Goal: Task Accomplishment & Management: Use online tool/utility

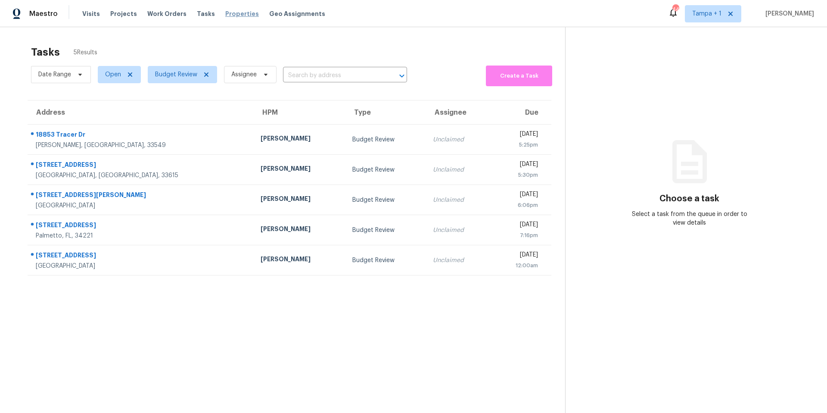
click at [225, 14] on span "Properties" at bounding box center [242, 13] width 34 height 9
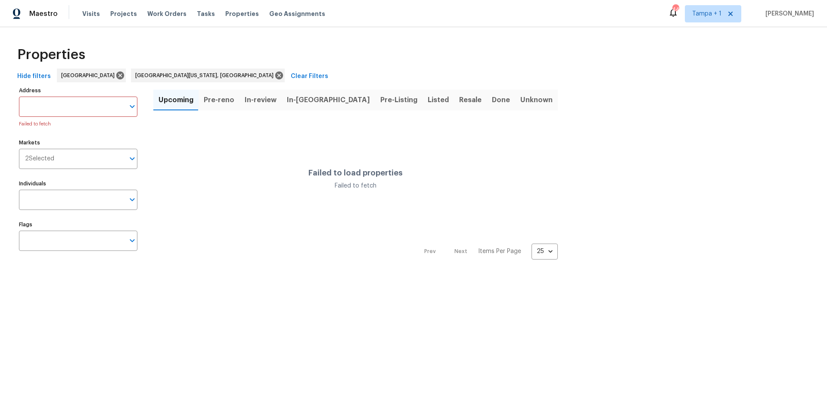
click at [53, 108] on input "Address" at bounding box center [72, 106] width 106 height 20
type input "redcoat"
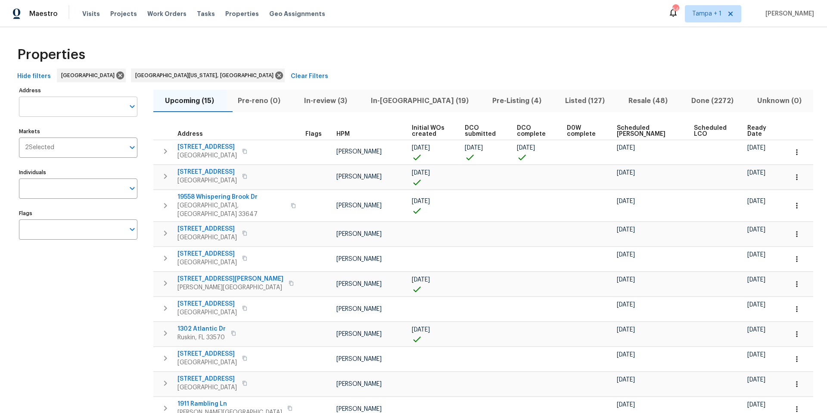
click at [49, 109] on input "Address" at bounding box center [72, 106] width 106 height 20
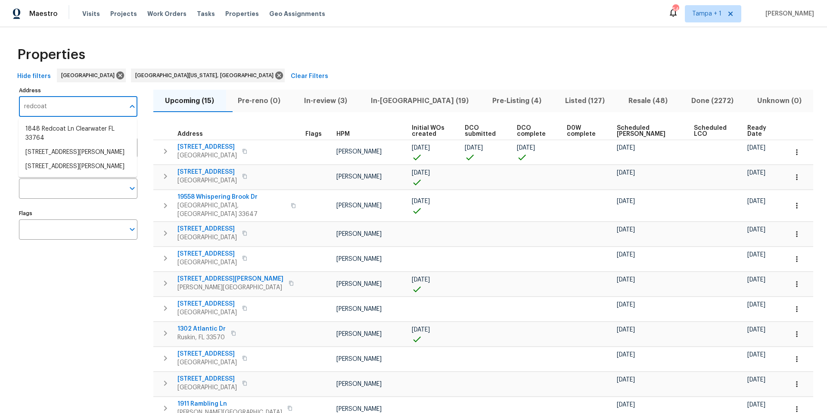
type input "redcoat"
click at [56, 126] on li "1848 Redcoat Ln Clearwater FL 33764" at bounding box center [78, 133] width 118 height 23
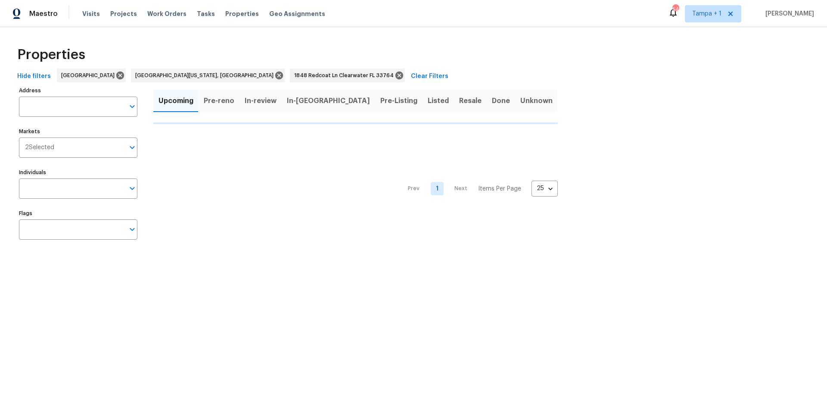
type input "1848 Redcoat Ln Clearwater FL 33764"
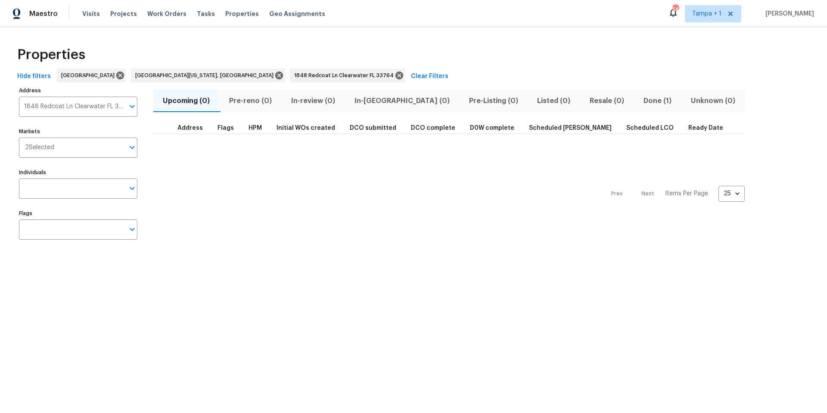
click at [639, 103] on span "Done (1)" at bounding box center [657, 101] width 37 height 12
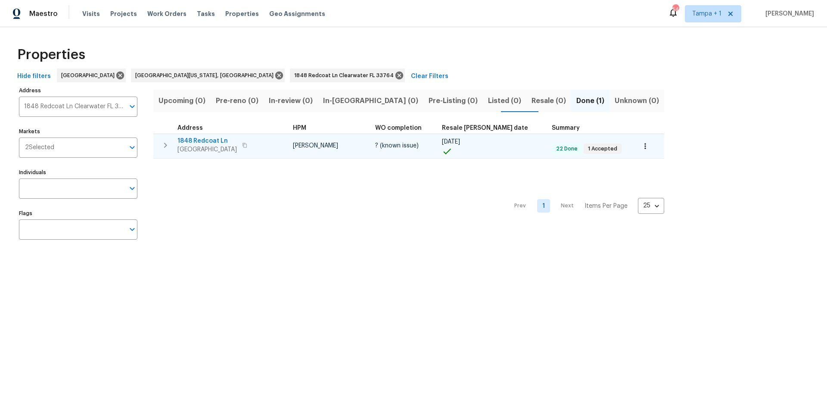
click at [203, 145] on span "Clearwater, FL 33764" at bounding box center [206, 149] width 59 height 9
click at [193, 145] on span "Clearwater, FL 33764" at bounding box center [206, 149] width 59 height 9
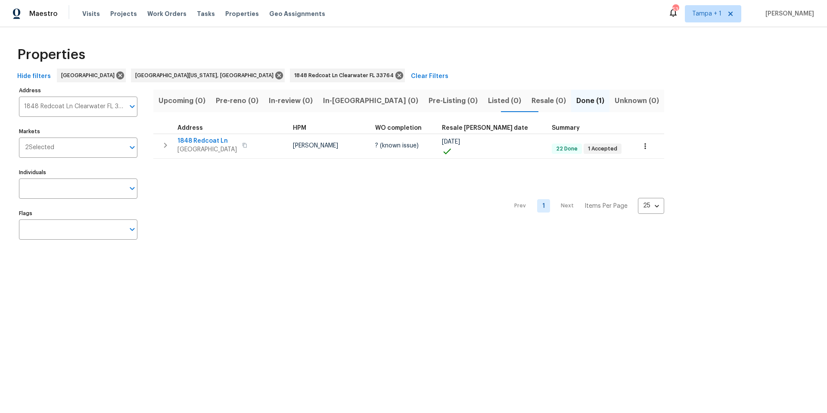
click at [84, 95] on div "Address 1848 Redcoat Ln Clearwater FL 33764 Address" at bounding box center [78, 100] width 118 height 32
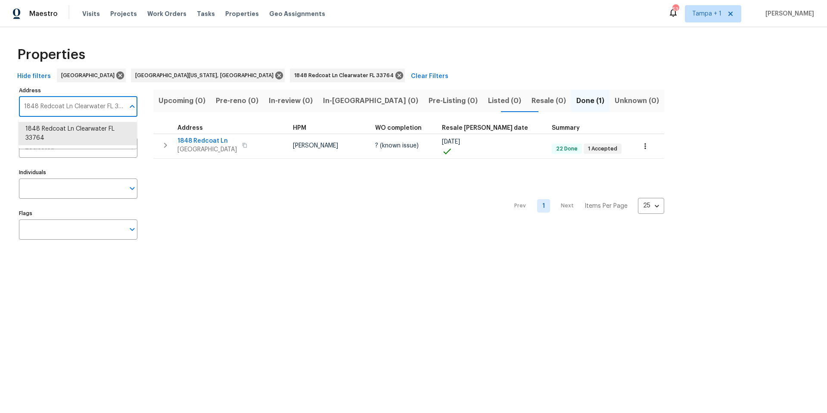
scroll to position [0, 6]
click at [81, 100] on input "1848 Redcoat Ln Clearwater FL 33764" at bounding box center [72, 106] width 106 height 20
click at [80, 100] on input "1848 Redcoat Ln Clearwater FL 33764" at bounding box center [72, 106] width 106 height 20
click at [78, 103] on input "1848 Redcoat Ln Clearwater FL 33764" at bounding box center [72, 106] width 106 height 20
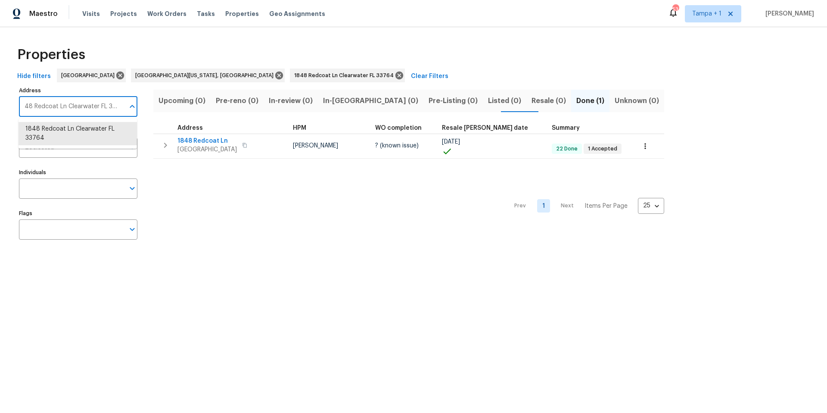
click at [78, 103] on input "1848 Redcoat Ln Clearwater FL 33764" at bounding box center [72, 106] width 106 height 20
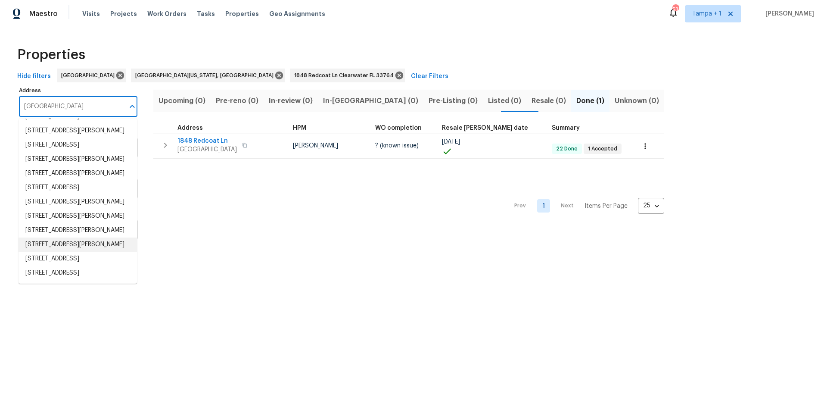
scroll to position [0, 0]
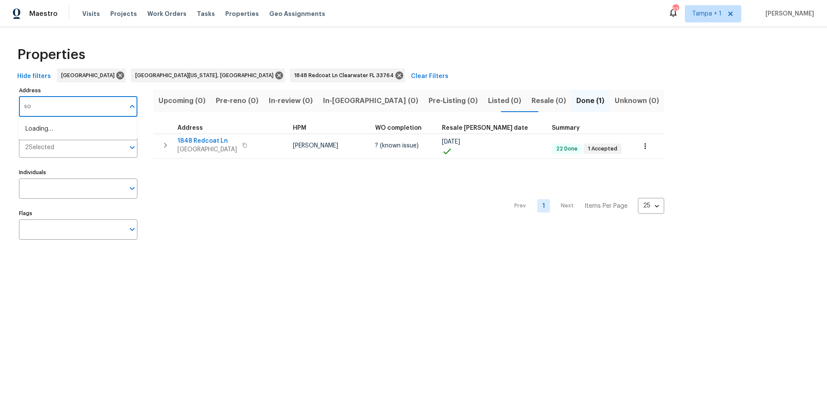
type input "s"
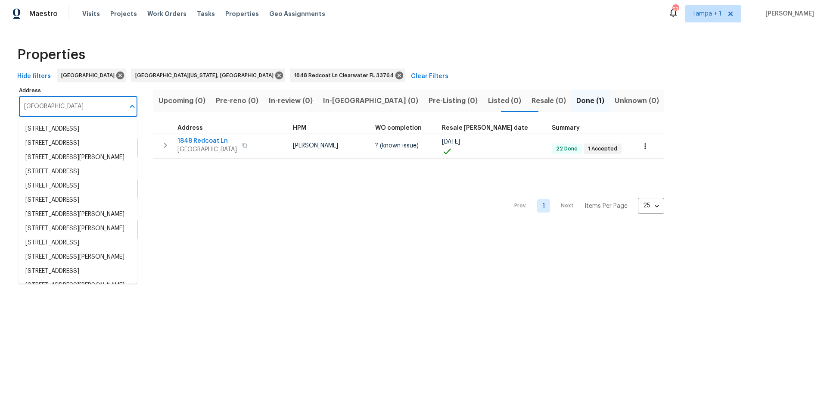
type input "somerset"
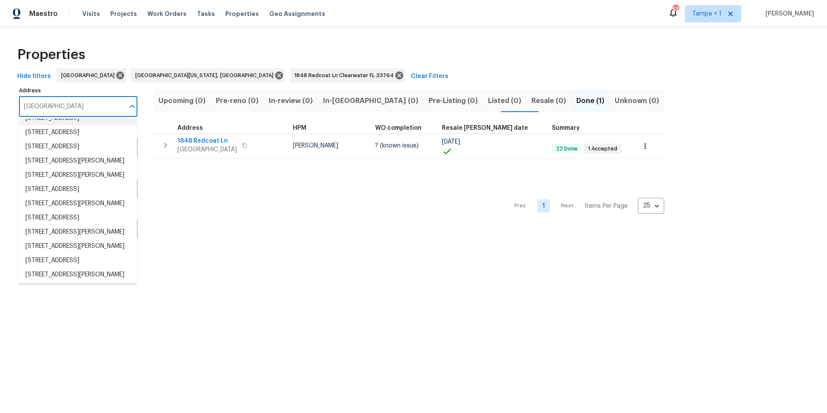
scroll to position [64, 0]
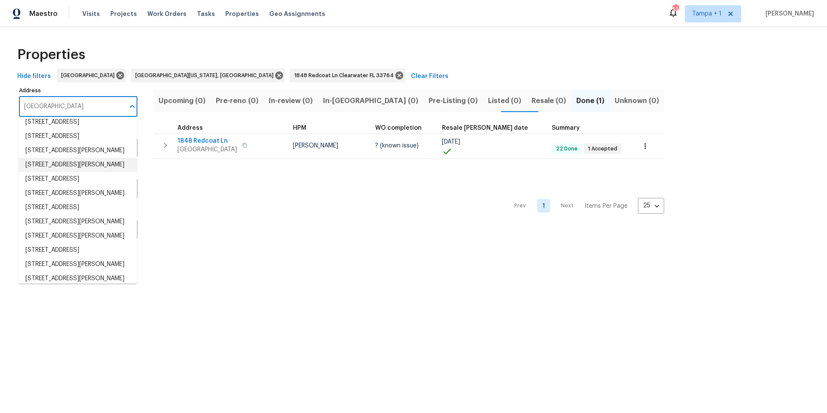
click at [73, 172] on li "4552 Somerset Pl New Port Richey FL 34652" at bounding box center [78, 165] width 118 height 14
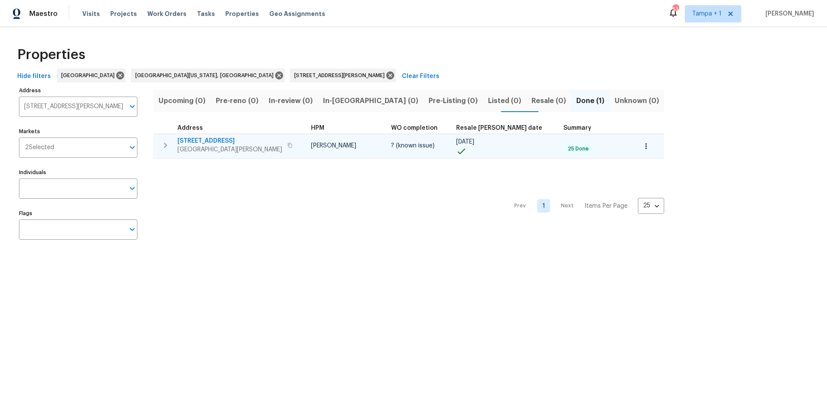
click at [198, 140] on span "4552 Somerset Pl" at bounding box center [229, 141] width 105 height 9
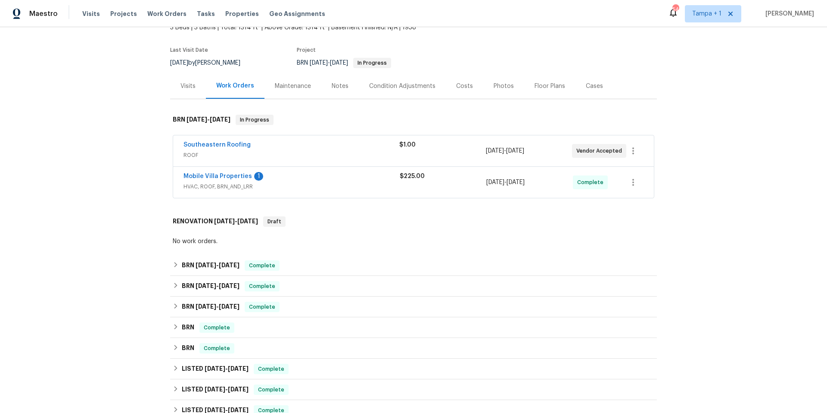
scroll to position [94, 0]
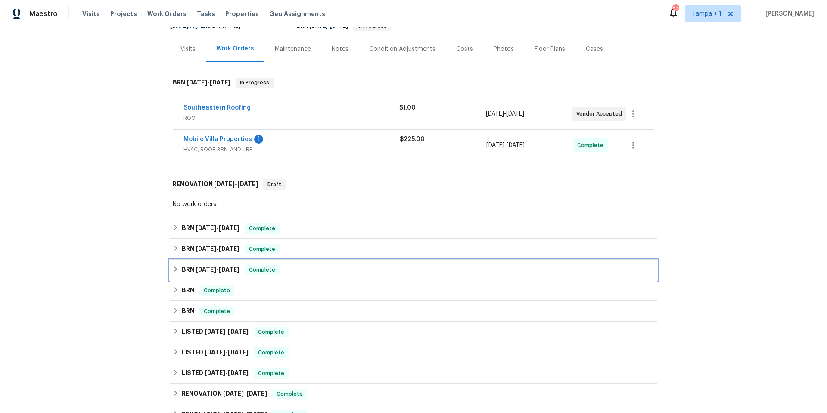
click at [190, 268] on h6 "BRN 7/18/25 - 7/21/25" at bounding box center [211, 269] width 58 height 10
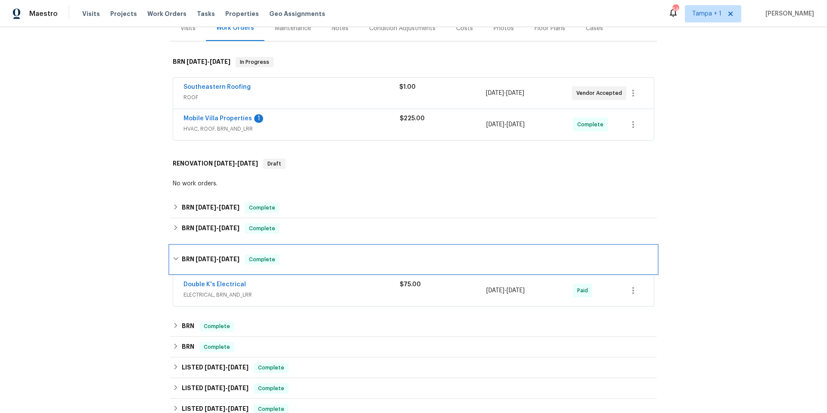
scroll to position [130, 0]
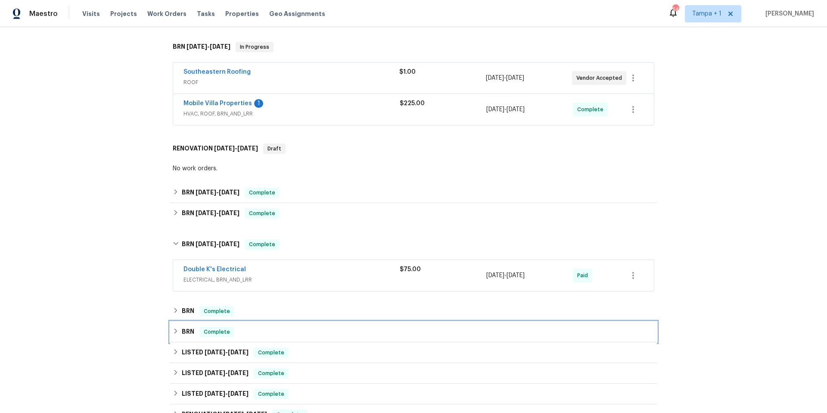
click at [265, 326] on div "BRN Complete" at bounding box center [414, 331] width 482 height 10
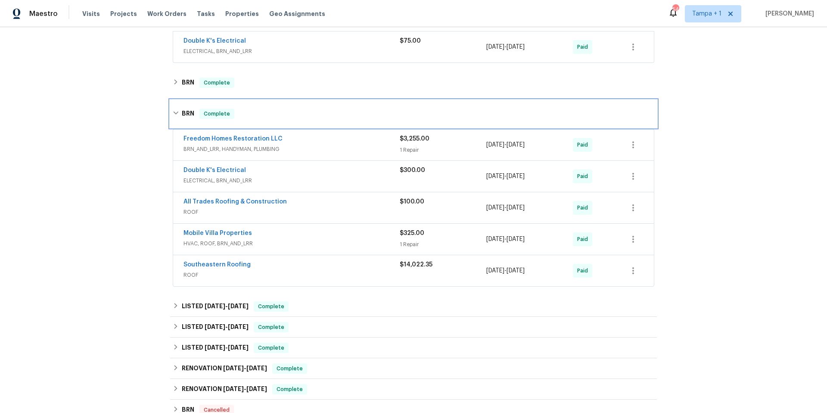
scroll to position [361, 0]
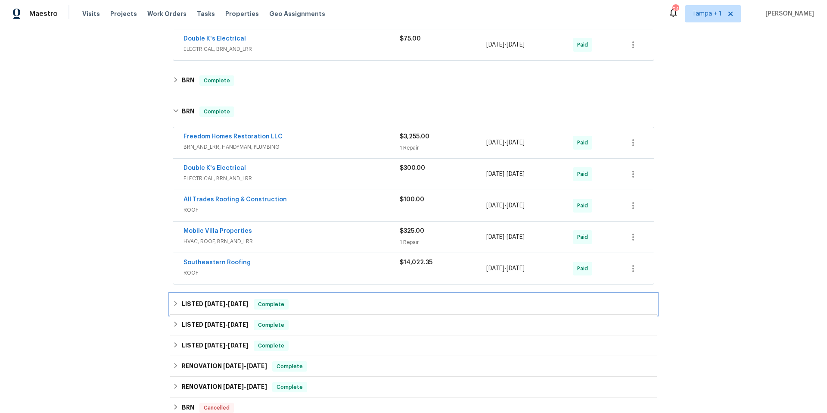
click at [284, 310] on div "LISTED 4/14/25 - 4/28/25 Complete" at bounding box center [413, 304] width 487 height 21
click at [283, 310] on div "LISTED 4/14/25 - 4/28/25 Complete" at bounding box center [413, 304] width 487 height 21
click at [314, 137] on div "Freedom Homes Restoration LLC" at bounding box center [291, 137] width 216 height 10
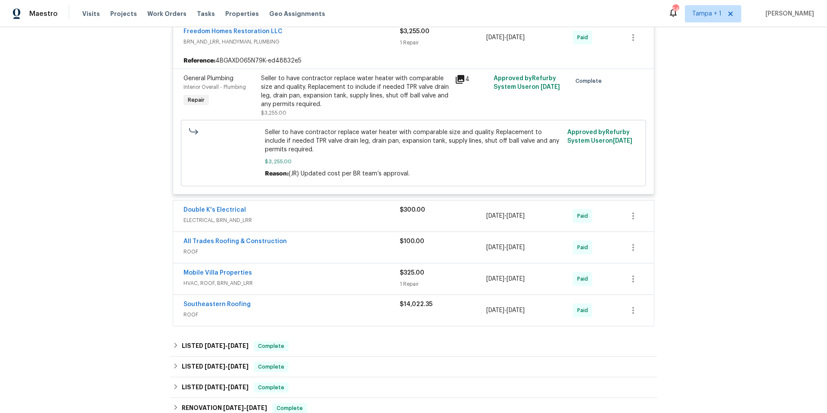
scroll to position [430, 0]
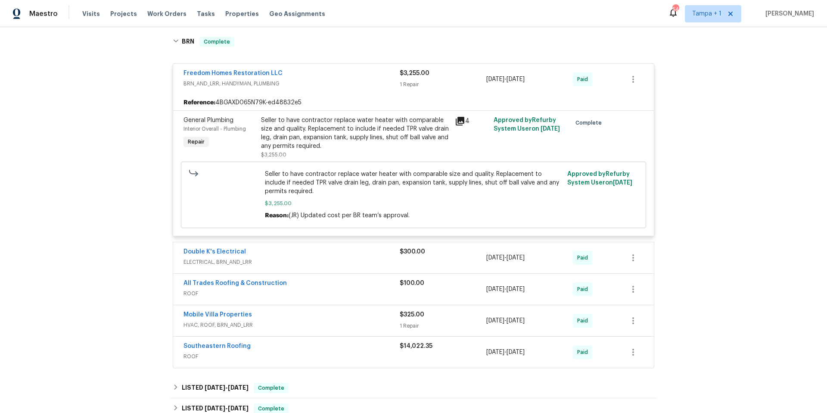
click at [371, 143] on div "Seller to have contractor replace water heater with comparable size and quality…" at bounding box center [355, 133] width 189 height 34
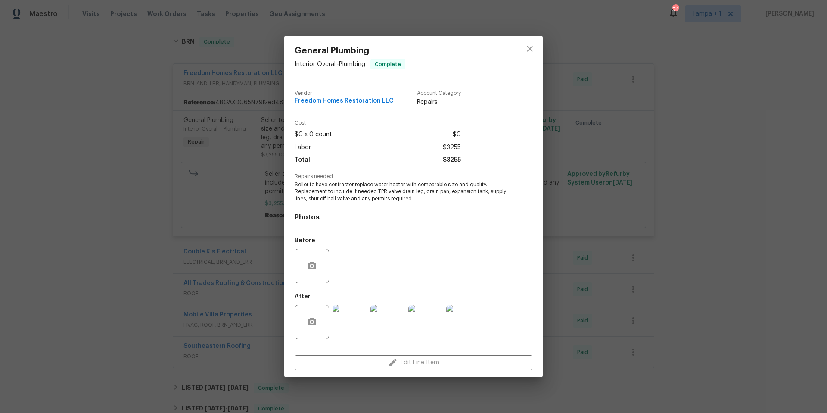
click at [345, 330] on img at bounding box center [350, 322] width 34 height 34
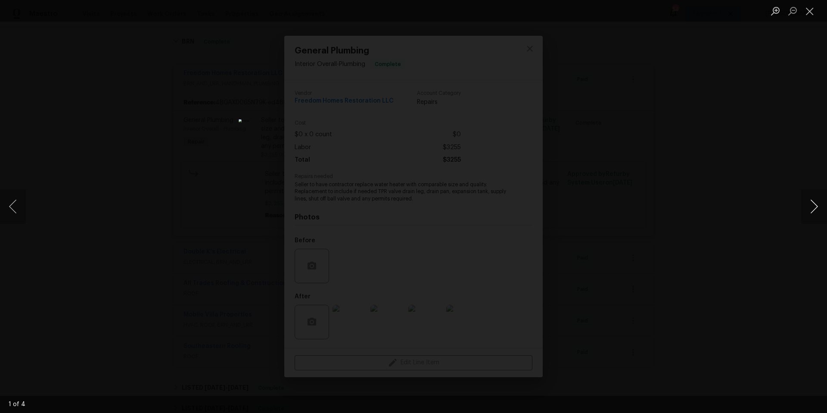
click at [815, 206] on button "Next image" at bounding box center [814, 206] width 26 height 34
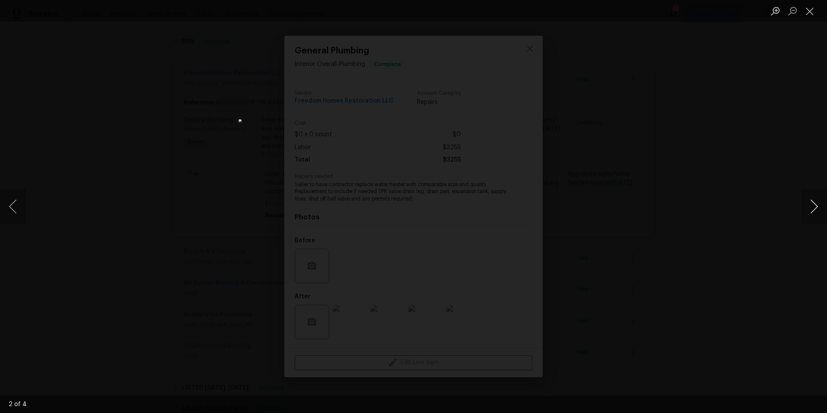
click at [815, 206] on button "Next image" at bounding box center [814, 206] width 26 height 34
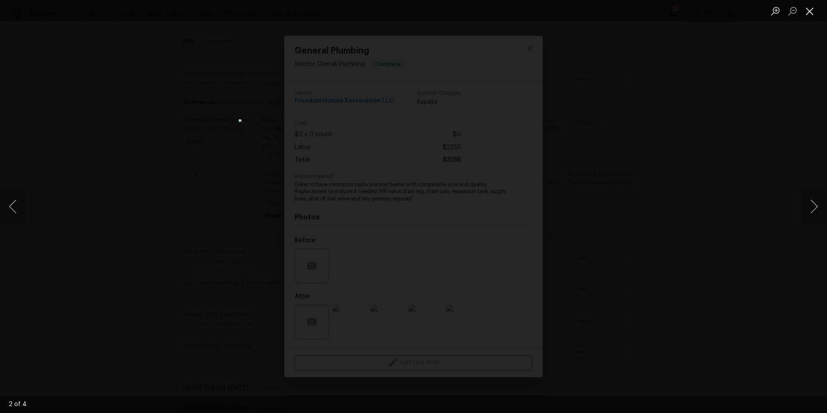
click at [808, 15] on button "Close lightbox" at bounding box center [809, 10] width 17 height 15
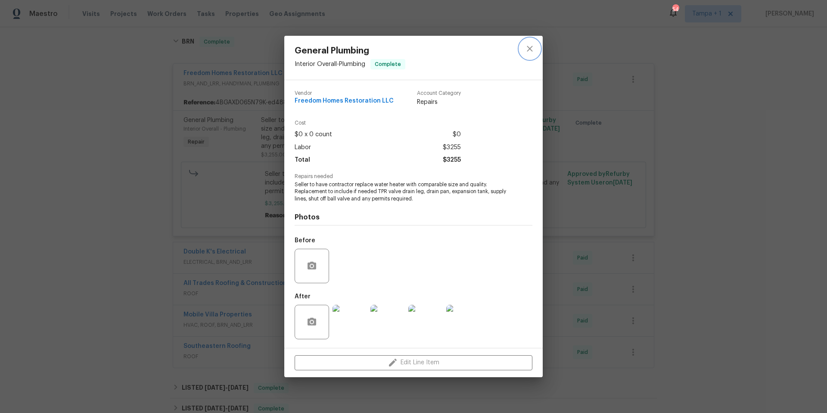
click at [538, 54] on button "close" at bounding box center [529, 48] width 21 height 21
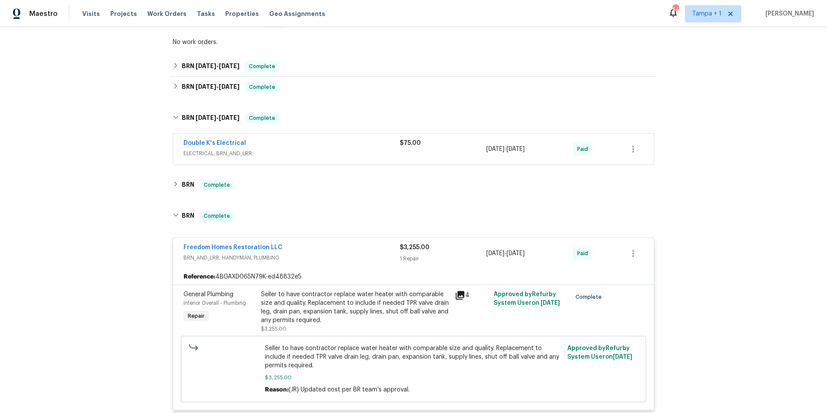
scroll to position [255, 0]
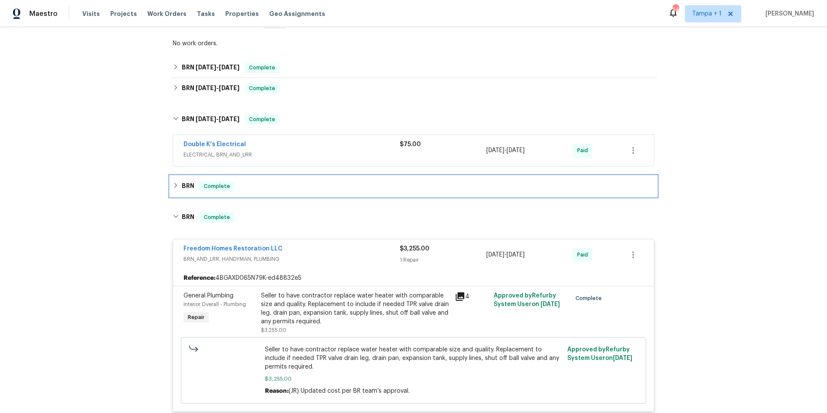
click at [276, 184] on div "BRN Complete" at bounding box center [414, 186] width 482 height 10
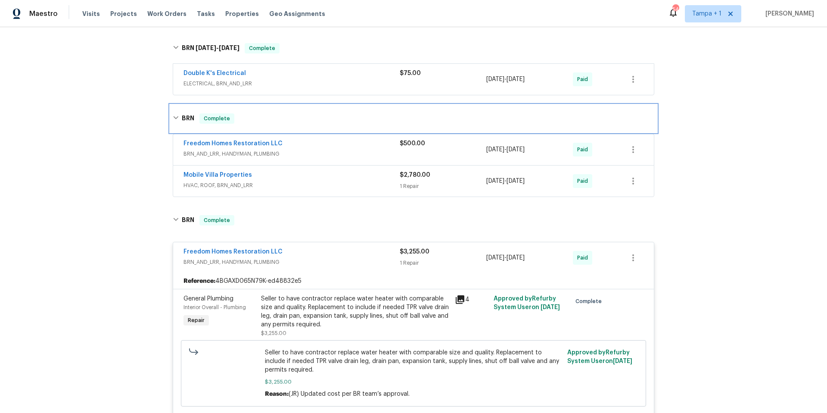
scroll to position [324, 0]
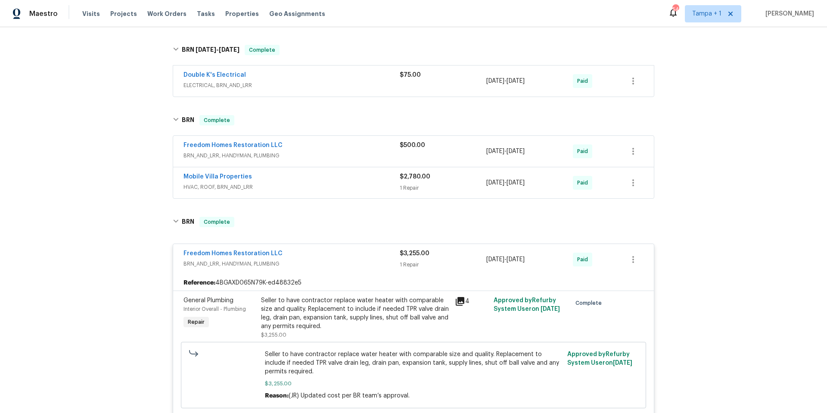
click at [286, 176] on div "Mobile Villa Properties" at bounding box center [291, 177] width 216 height 10
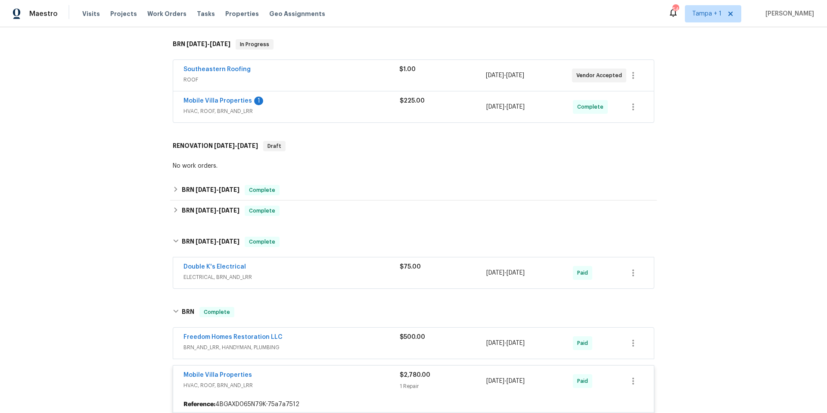
scroll to position [90, 0]
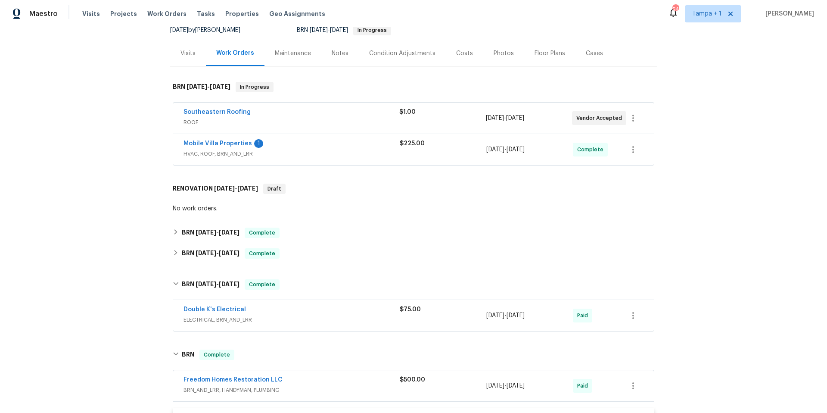
click at [342, 149] on span "HVAC, ROOF, BRN_AND_LRR" at bounding box center [291, 153] width 216 height 9
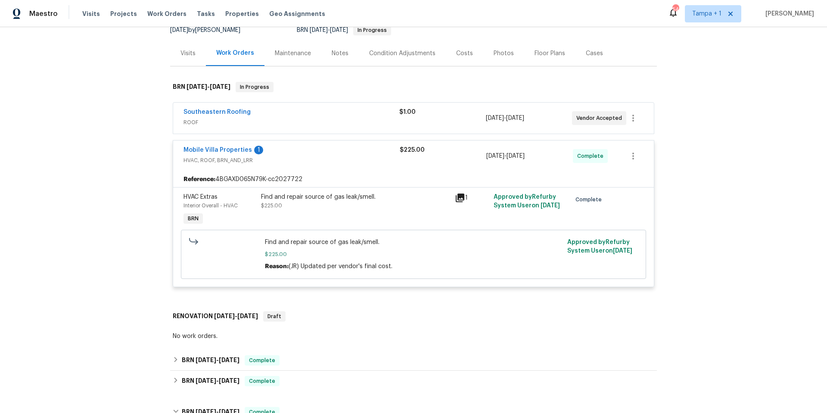
click at [308, 124] on span "ROOF" at bounding box center [291, 122] width 216 height 9
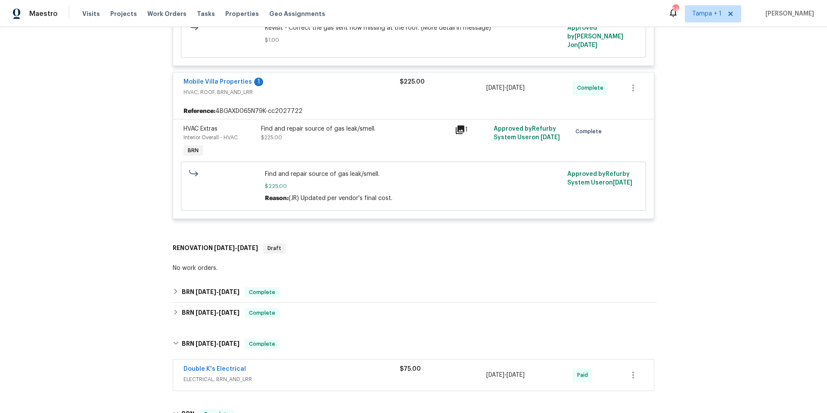
scroll to position [343, 0]
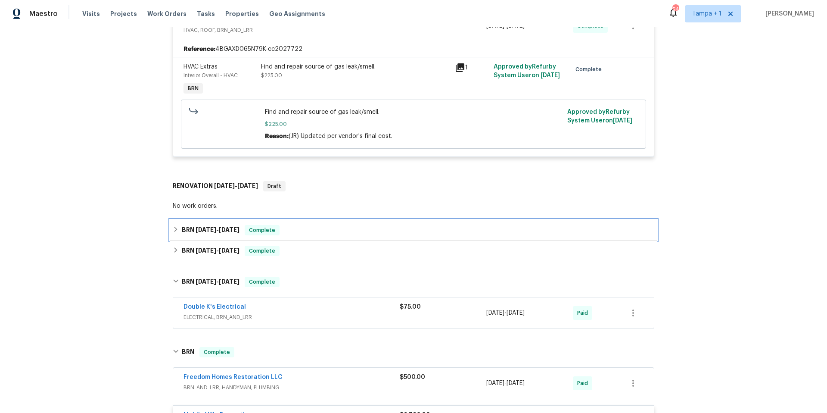
click at [286, 225] on div "BRN 7/29/25 - 8/1/25 Complete" at bounding box center [414, 230] width 482 height 10
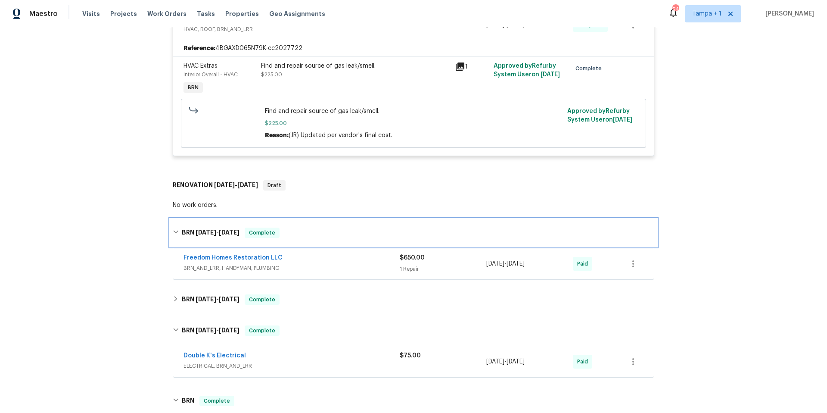
scroll to position [345, 0]
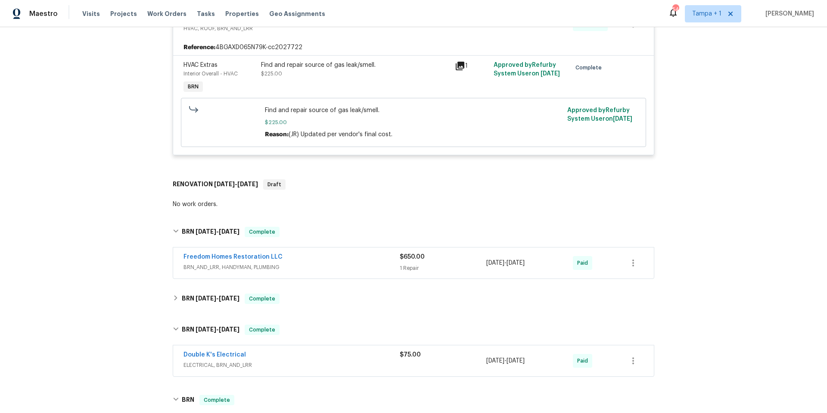
click at [288, 256] on div "Freedom Homes Restoration LLC" at bounding box center [291, 257] width 216 height 10
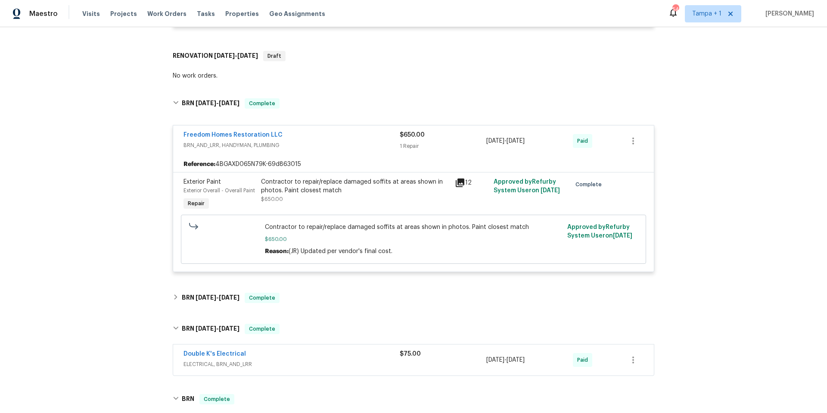
scroll to position [483, 0]
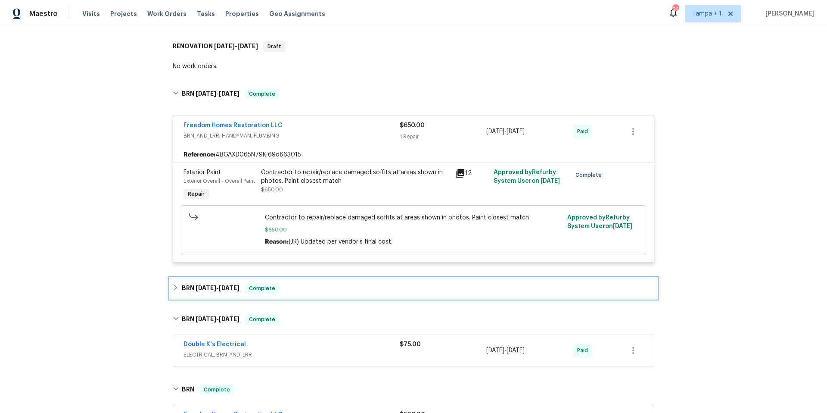
click at [341, 283] on div "BRN 7/18/25 - 7/23/25 Complete" at bounding box center [414, 288] width 482 height 10
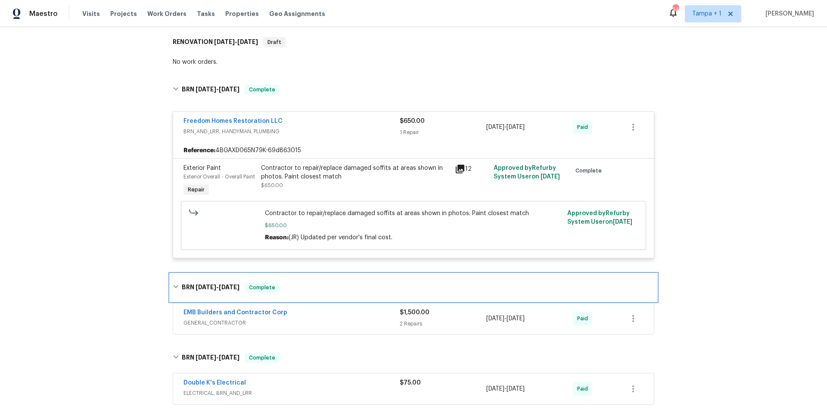
scroll to position [488, 0]
click at [341, 308] on div "EMB Builders and Contractor Corp" at bounding box center [291, 313] width 216 height 10
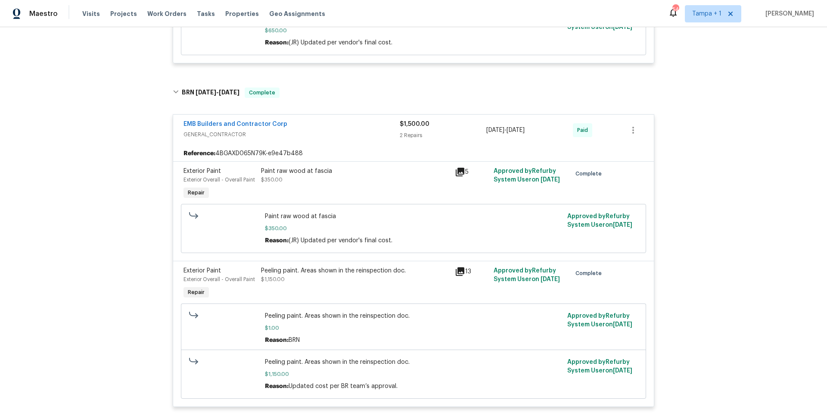
scroll to position [831, 0]
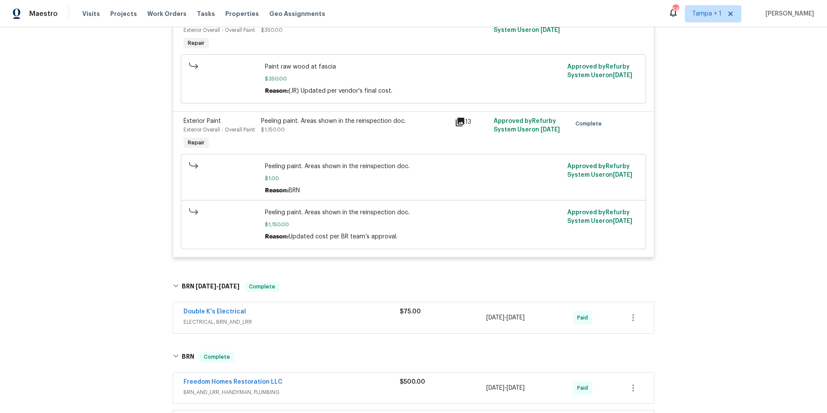
click at [341, 307] on div "Double K's Electrical" at bounding box center [291, 312] width 216 height 10
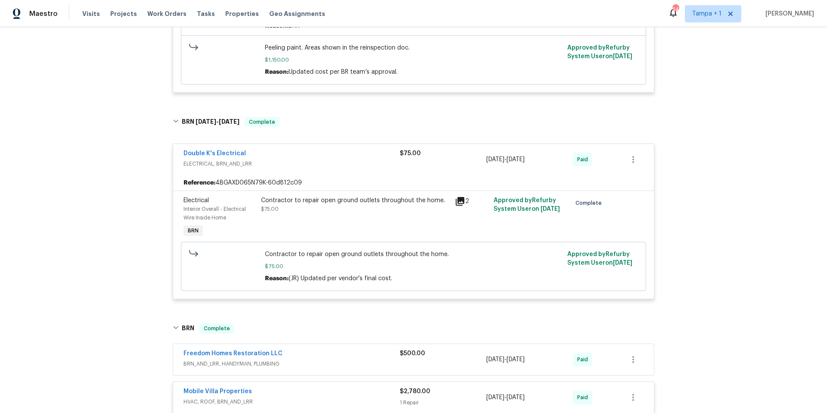
scroll to position [1069, 0]
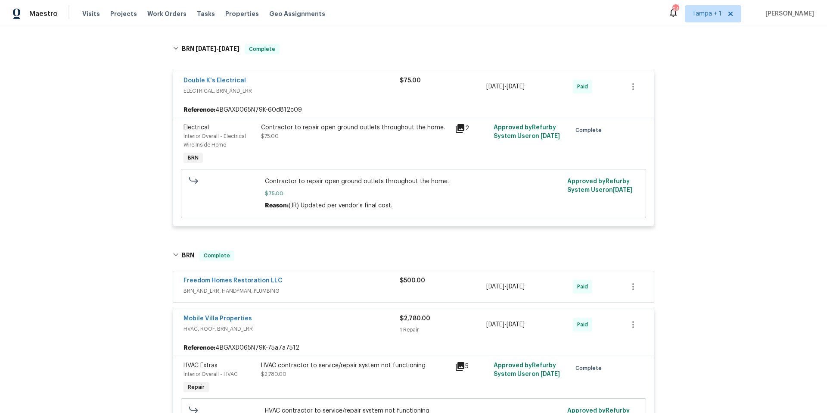
click at [342, 270] on div "Freedom Homes Restoration LLC BRN_AND_LRR, HANDYMAN, PLUMBING $500.00 6/25/2025…" at bounding box center [414, 286] width 482 height 32
click at [313, 293] on div "Freedom Homes Restoration LLC BRN_AND_LRR, HANDYMAN, PLUMBING" at bounding box center [291, 286] width 216 height 21
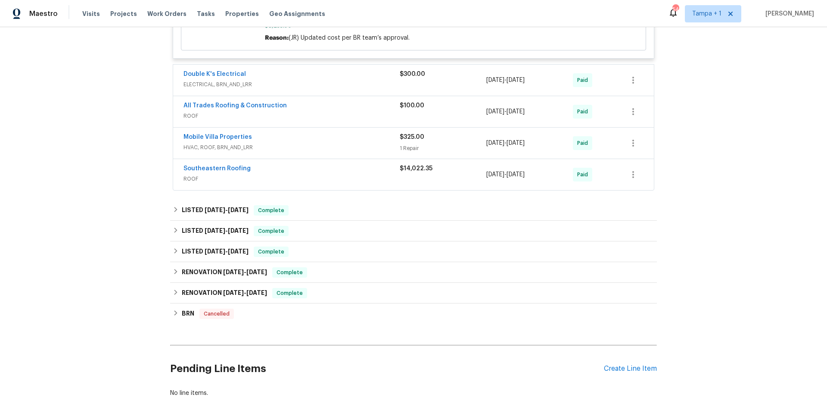
scroll to position [2038, 0]
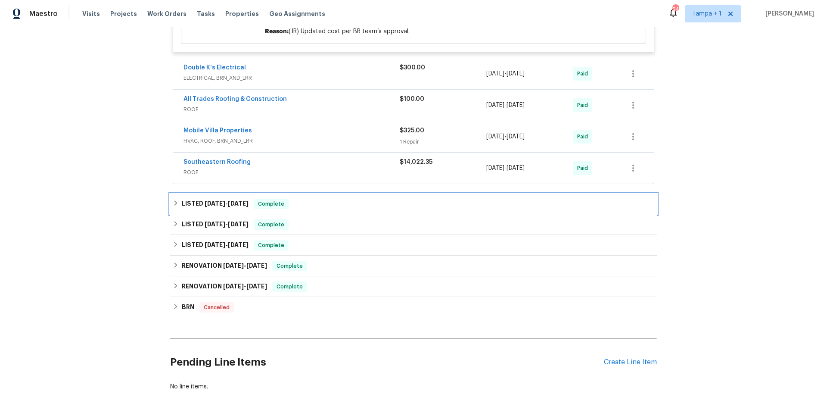
click at [258, 209] on div "LISTED 4/14/25 - 4/28/25 Complete" at bounding box center [413, 203] width 487 height 21
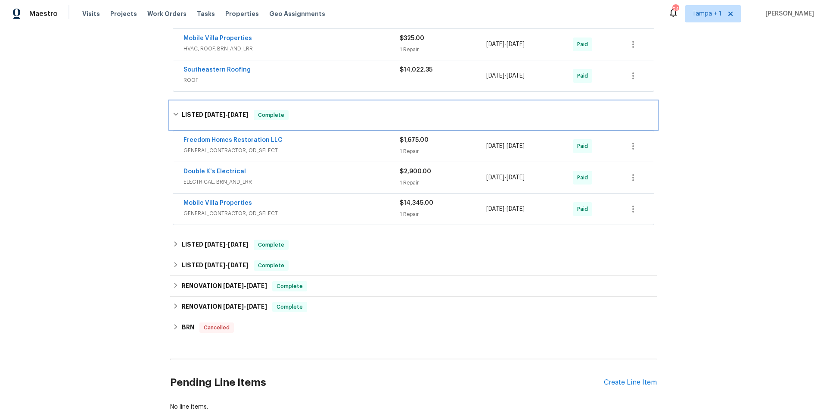
scroll to position [2193, 0]
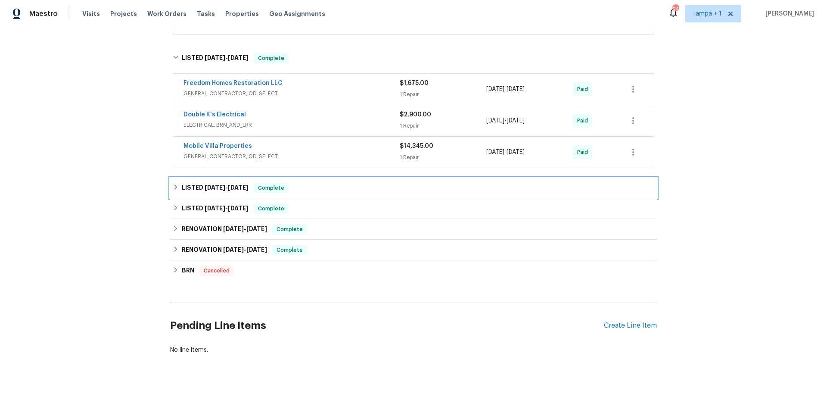
click at [300, 185] on div "LISTED 3/27/25 - 4/3/25 Complete" at bounding box center [414, 188] width 482 height 10
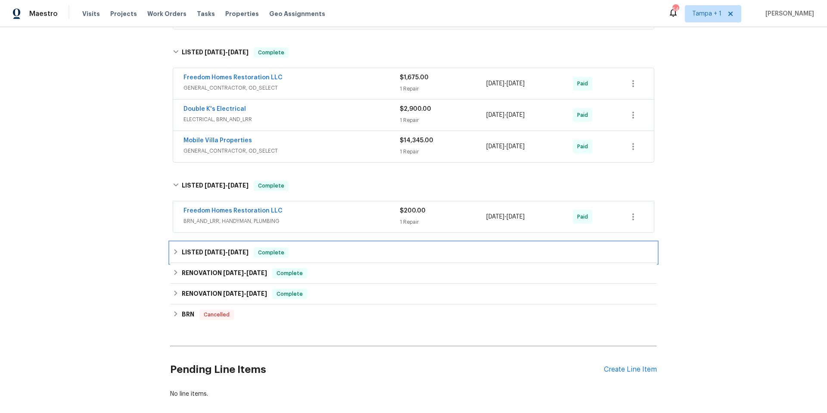
click at [239, 260] on div "LISTED 3/10/25 - 3/21/25 Complete" at bounding box center [413, 252] width 487 height 21
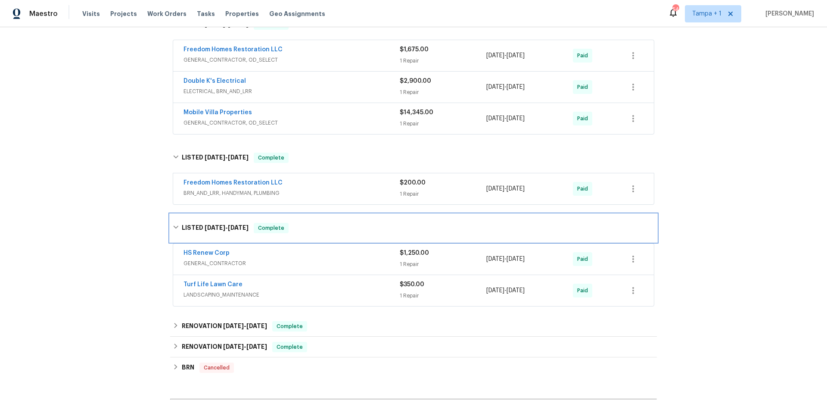
scroll to position [2262, 0]
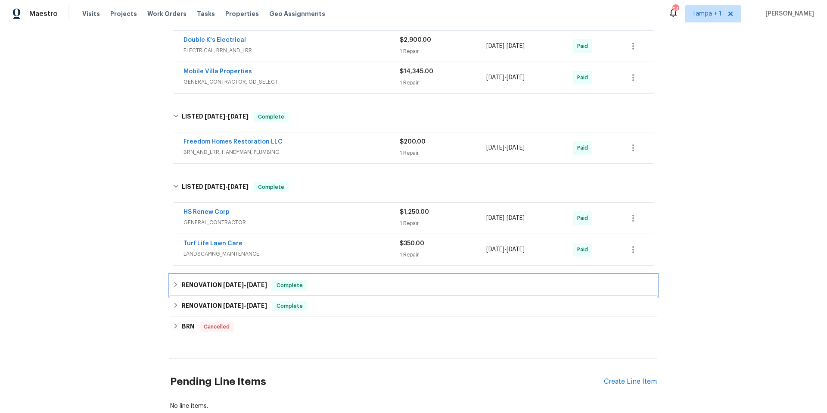
click at [174, 283] on icon at bounding box center [176, 284] width 6 height 6
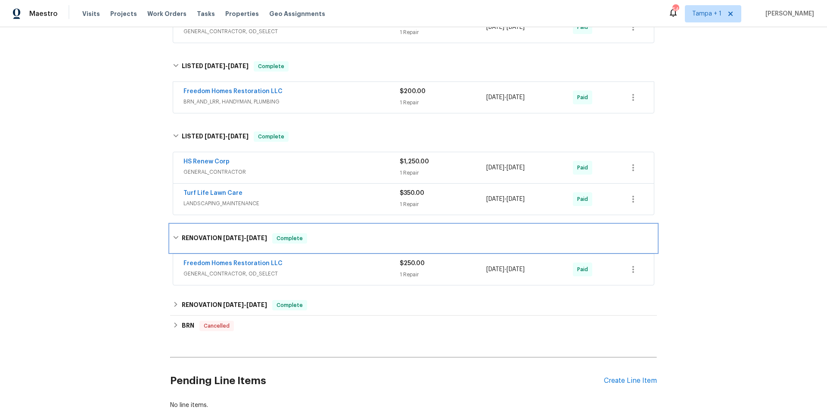
scroll to position [2373, 0]
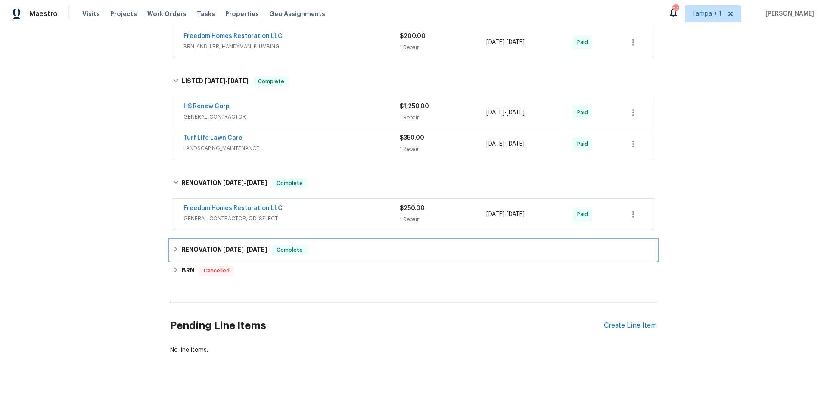
click at [251, 246] on span "12/23/24" at bounding box center [256, 249] width 21 height 6
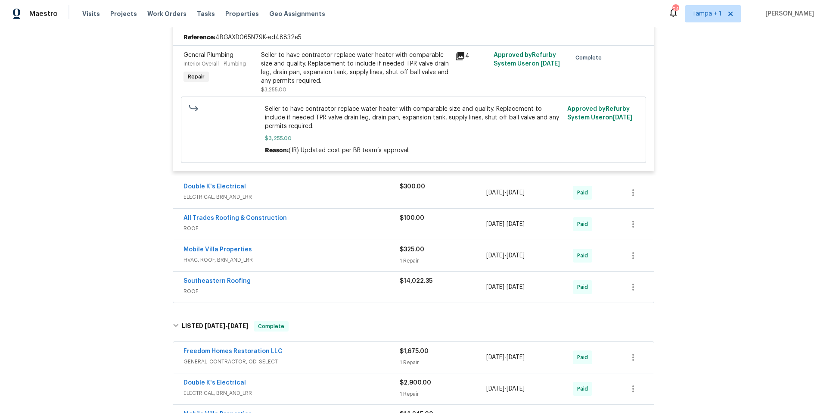
scroll to position [2094, 0]
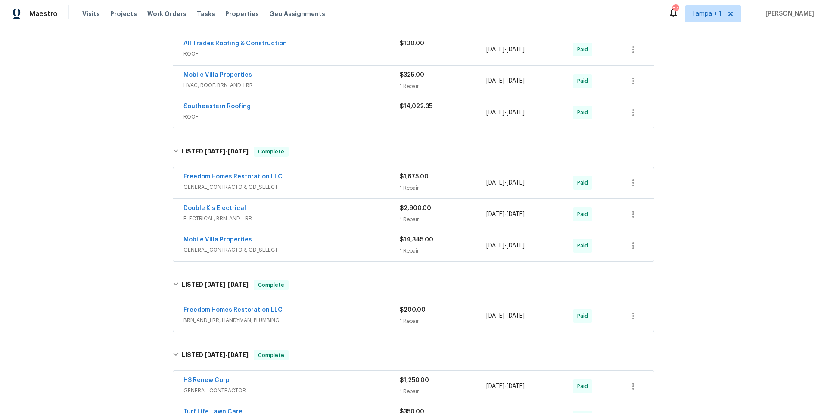
click at [360, 234] on div "Mobile Villa Properties GENERAL_CONTRACTOR, OD_SELECT $14,345.00 1 Repair 4/14/…" at bounding box center [413, 245] width 481 height 31
click at [348, 241] on div "Mobile Villa Properties" at bounding box center [291, 240] width 216 height 10
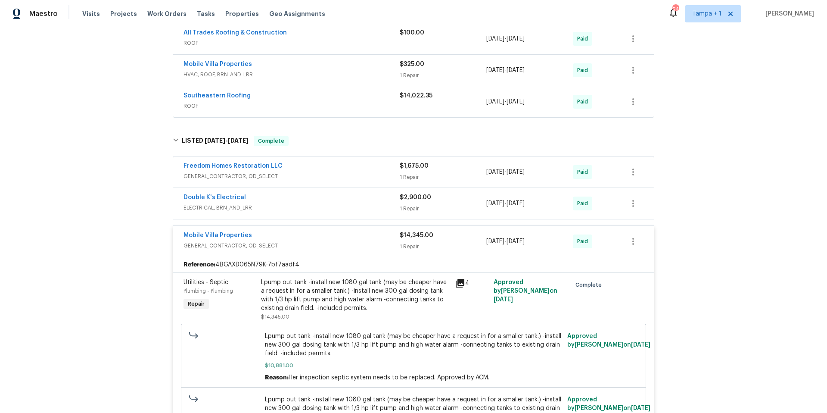
scroll to position [2103, 0]
click at [372, 177] on span "GENERAL_CONTRACTOR, OD_SELECT" at bounding box center [291, 178] width 216 height 9
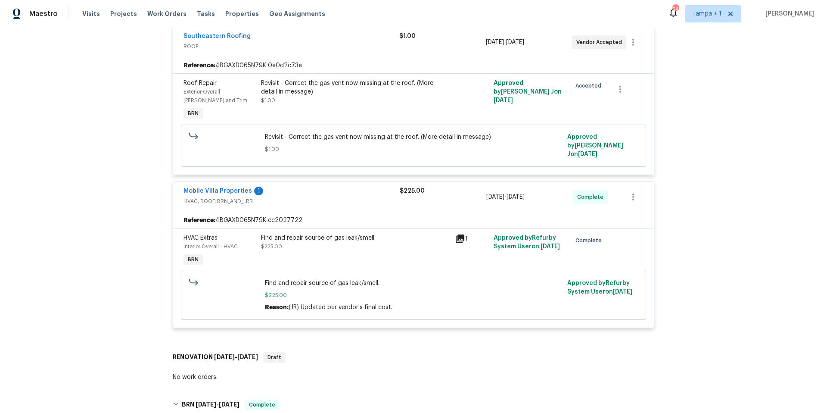
scroll to position [174, 0]
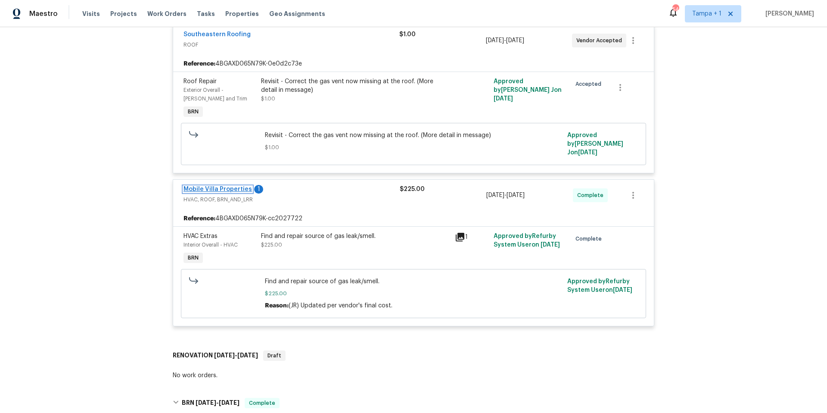
click at [218, 186] on link "Mobile Villa Properties" at bounding box center [217, 189] width 68 height 6
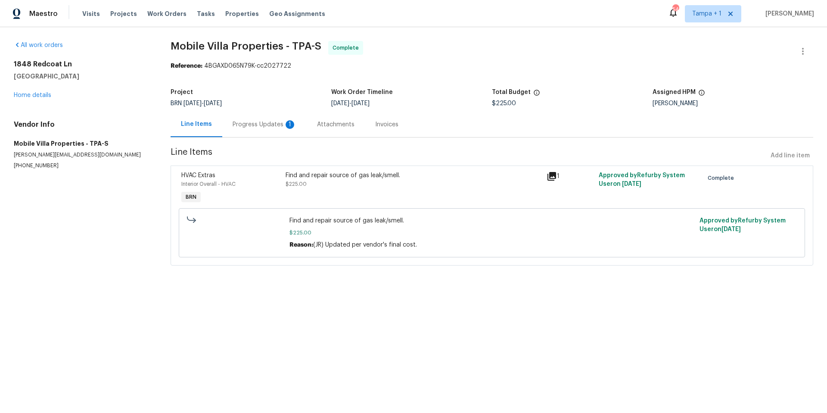
click at [249, 133] on div "Progress Updates 1" at bounding box center [264, 124] width 84 height 25
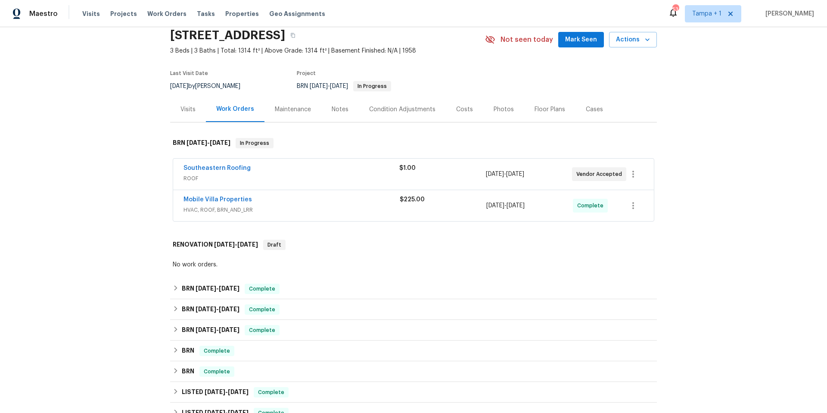
scroll to position [119, 0]
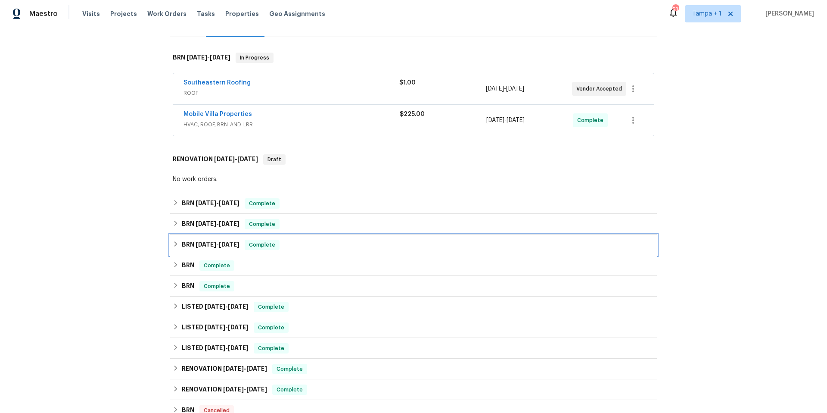
click at [207, 238] on div "BRN [DATE] - [DATE] Complete" at bounding box center [413, 244] width 487 height 21
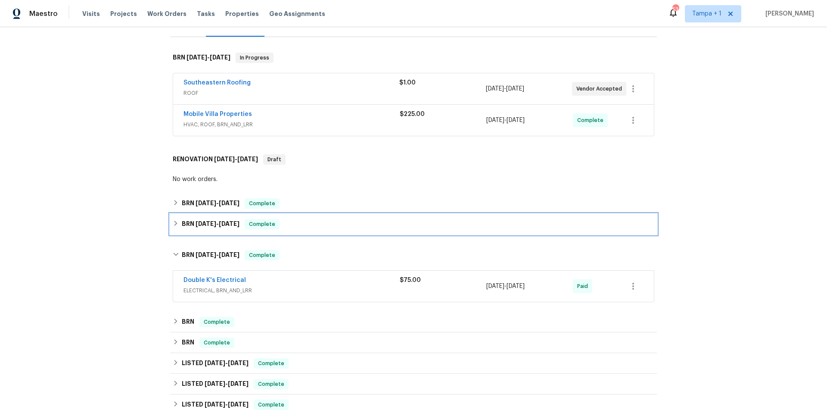
click at [255, 223] on span "Complete" at bounding box center [262, 224] width 33 height 9
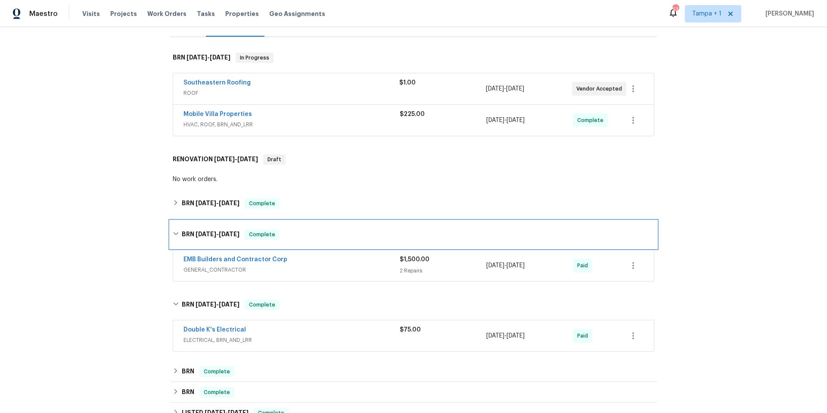
scroll to position [121, 0]
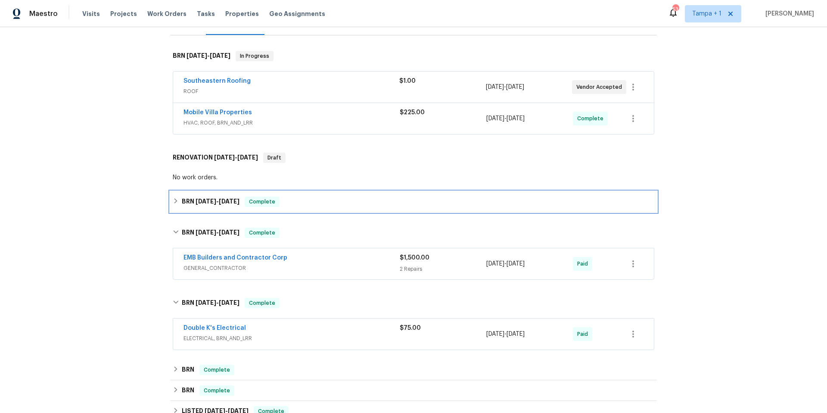
click at [246, 204] on span "Complete" at bounding box center [262, 201] width 33 height 9
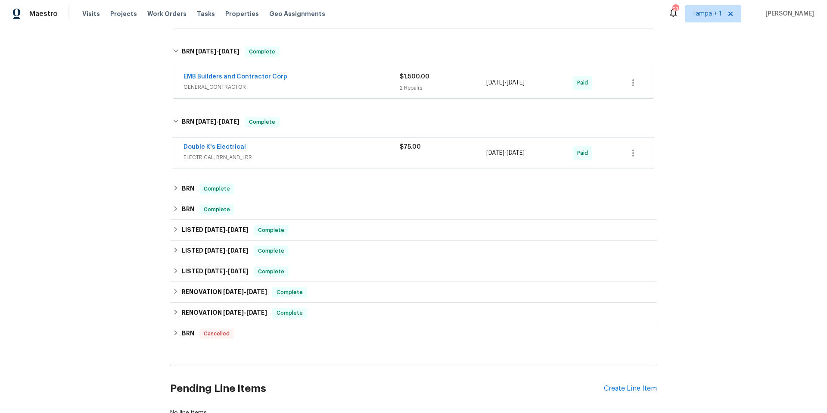
scroll to position [350, 0]
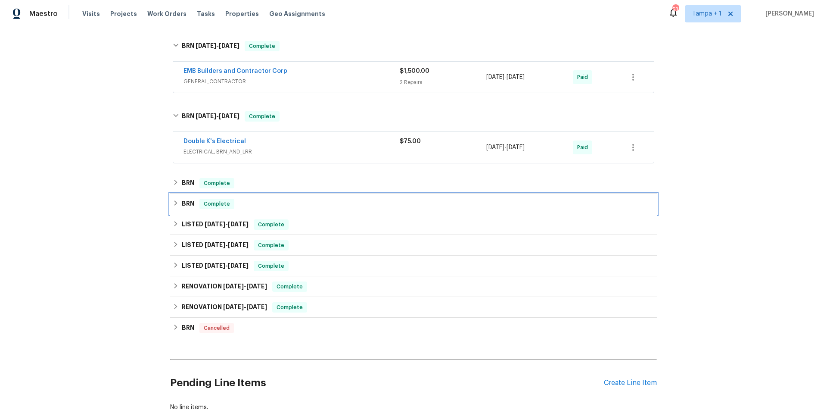
click at [248, 205] on div "BRN Complete" at bounding box center [414, 204] width 482 height 10
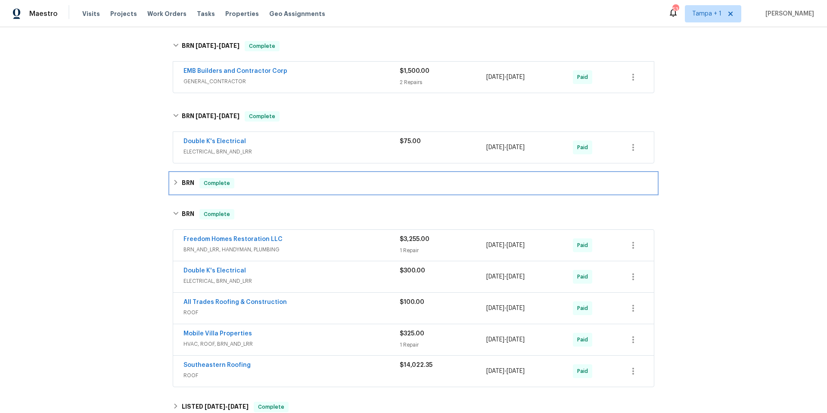
click at [253, 184] on div "BRN Complete" at bounding box center [414, 183] width 482 height 10
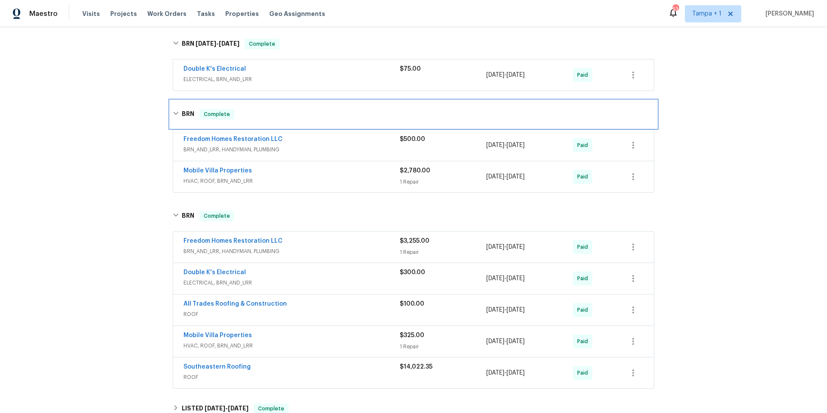
scroll to position [361, 0]
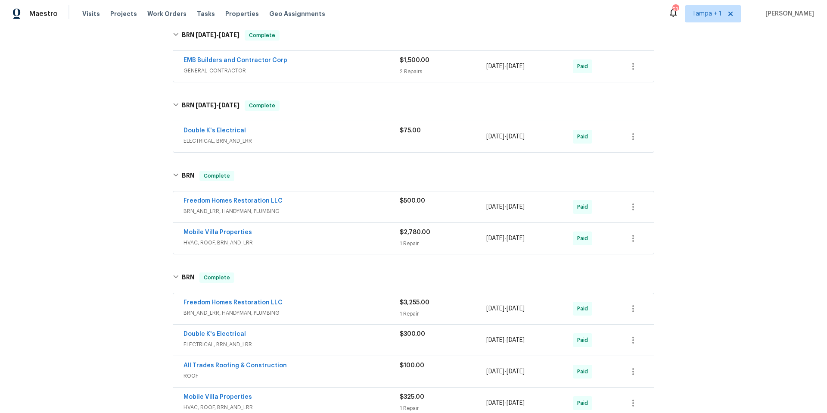
click at [302, 208] on span "BRN_AND_LRR, HANDYMAN, PLUMBING" at bounding box center [291, 211] width 216 height 9
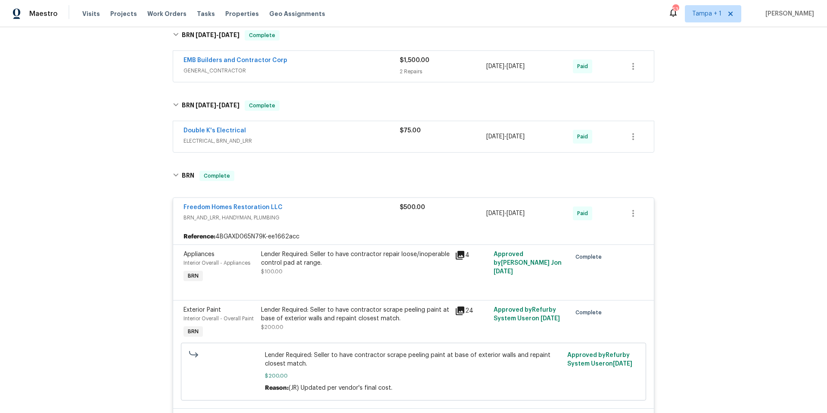
click at [329, 215] on span "BRN_AND_LRR, HANDYMAN, PLUMBING" at bounding box center [291, 217] width 216 height 9
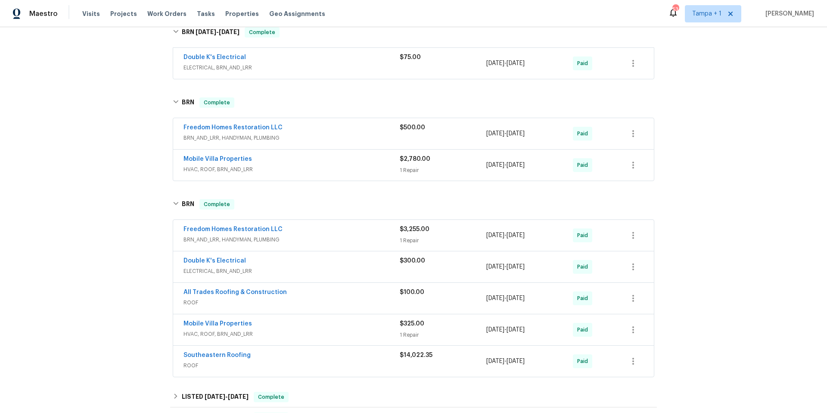
scroll to position [448, 0]
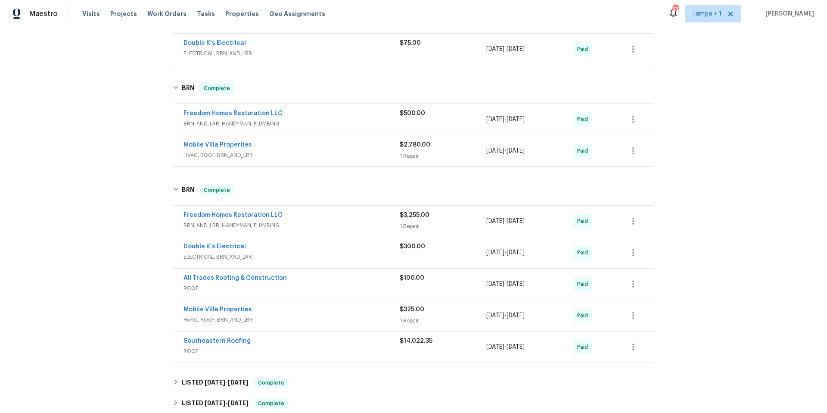
click at [328, 215] on div "Freedom Homes Restoration LLC" at bounding box center [291, 216] width 216 height 10
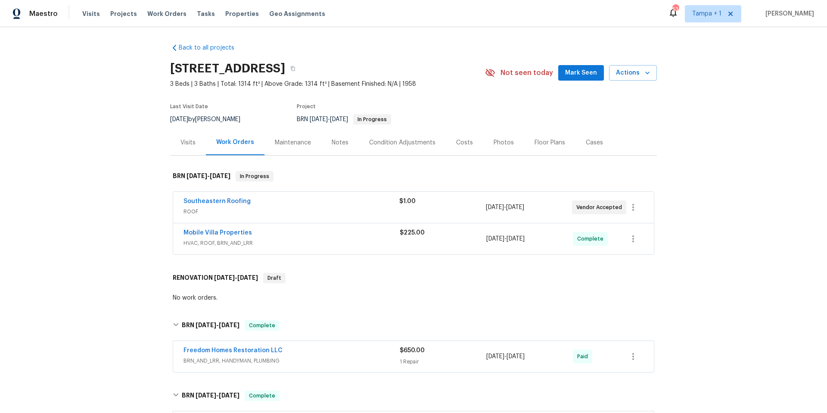
scroll to position [0, 0]
click at [313, 207] on div "Southeastern Roofing" at bounding box center [291, 203] width 216 height 10
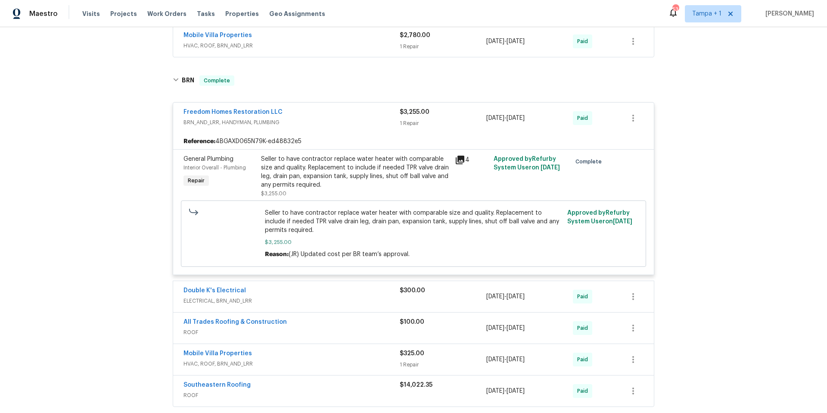
scroll to position [859, 0]
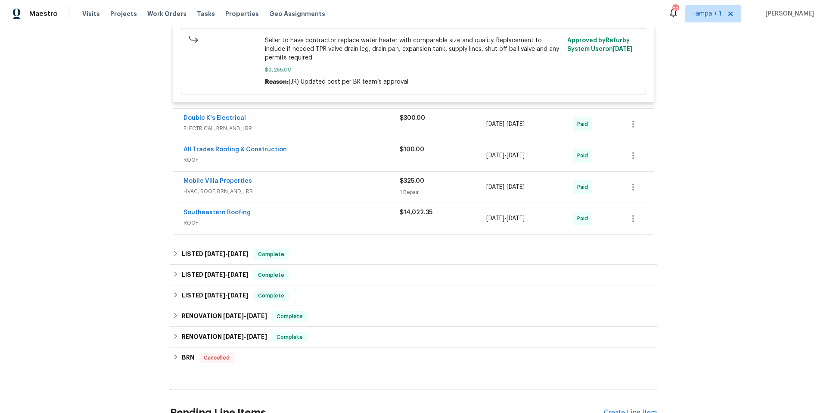
click at [302, 225] on div "Southeastern Roofing ROOF $14,022.35 5/15/2025 - 5/16/2025 Paid" at bounding box center [413, 218] width 481 height 31
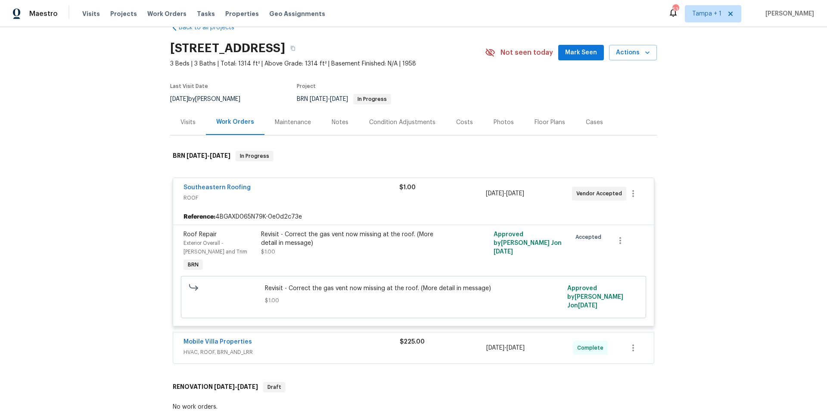
scroll to position [0, 0]
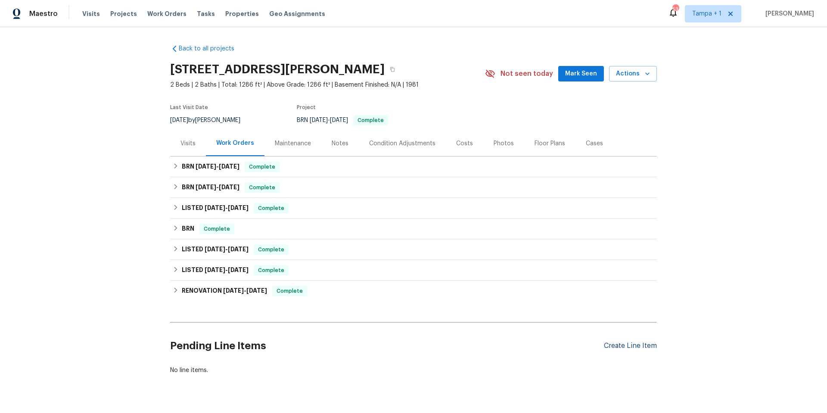
click at [621, 344] on div "Create Line Item" at bounding box center [630, 346] width 53 height 8
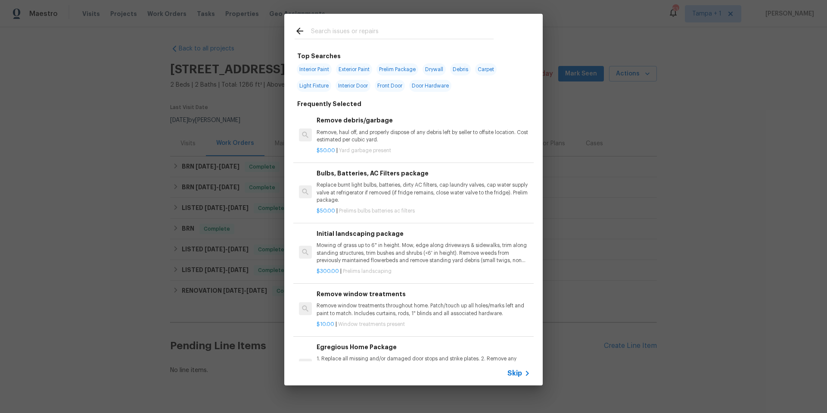
click at [331, 35] on input "text" at bounding box center [402, 32] width 183 height 13
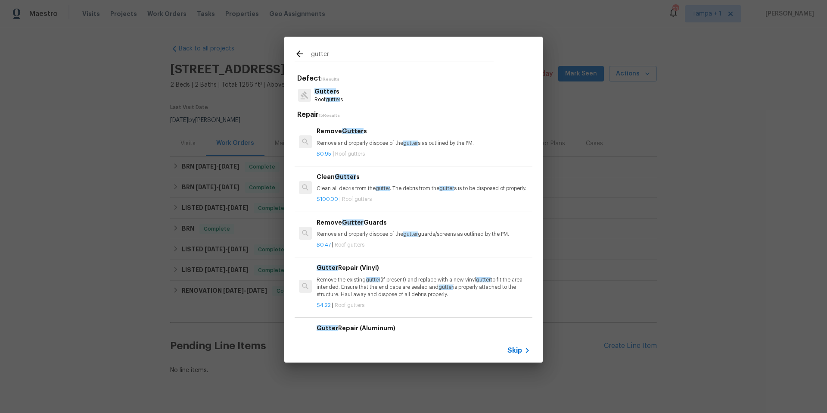
type input "gutter"
click at [345, 100] on div "Gutter s Roof gutter s" at bounding box center [414, 95] width 238 height 23
click at [340, 96] on p "Roof gutter s" at bounding box center [328, 99] width 28 height 7
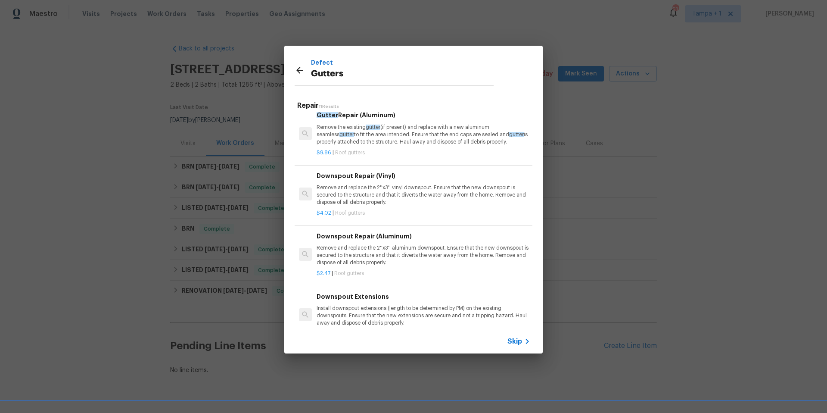
scroll to position [125, 0]
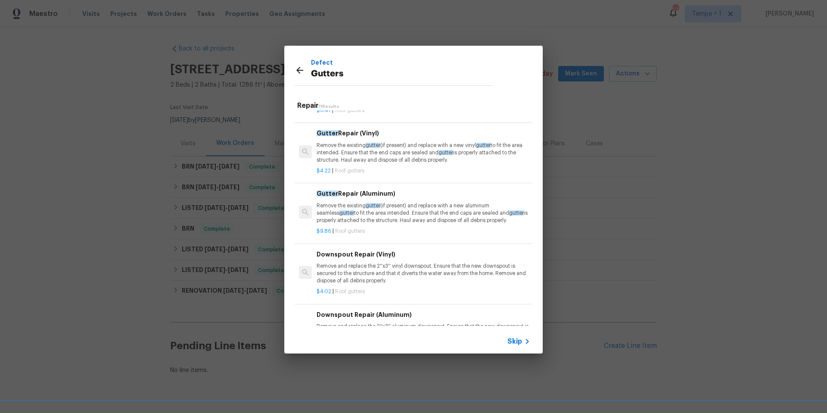
click at [422, 219] on p "Remove the existing gutter (if present) and replace with a new aluminum seamles…" at bounding box center [424, 213] width 214 height 22
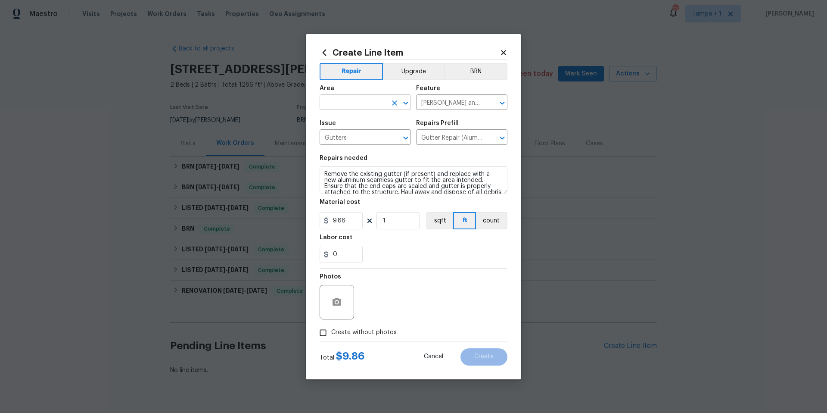
click at [340, 104] on input "text" at bounding box center [353, 102] width 67 height 13
click at [340, 133] on li "Exterior Overall" at bounding box center [365, 136] width 91 height 14
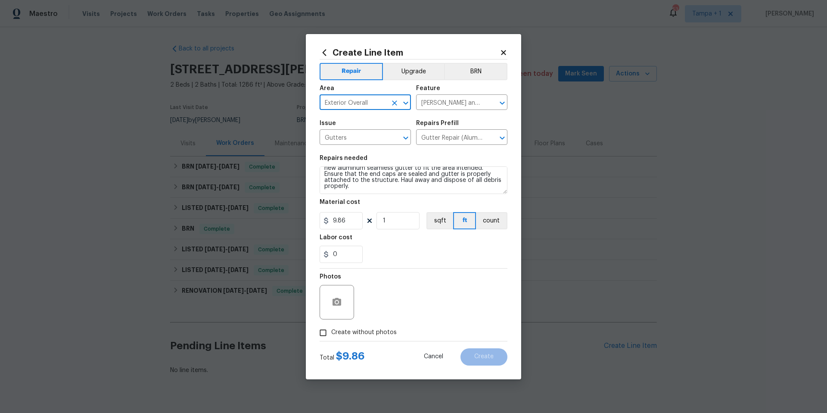
scroll to position [0, 0]
type input "Exterior Overall"
click at [422, 183] on textarea "Remove the existing gutter (if present) and replace with a new aluminum seamles…" at bounding box center [414, 180] width 188 height 28
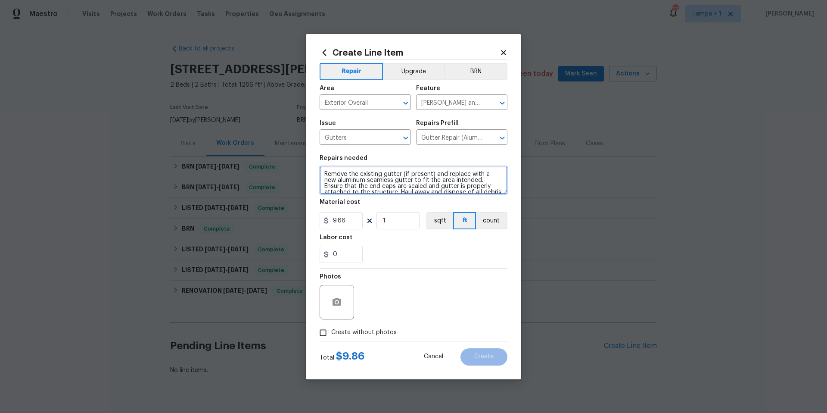
click at [422, 183] on textarea "Remove the existing gutter (if present) and replace with a new aluminum seamles…" at bounding box center [414, 180] width 188 height 28
click at [382, 176] on textarea "install gutters in the L shape section of the back patio to direct the water to…" at bounding box center [414, 180] width 188 height 28
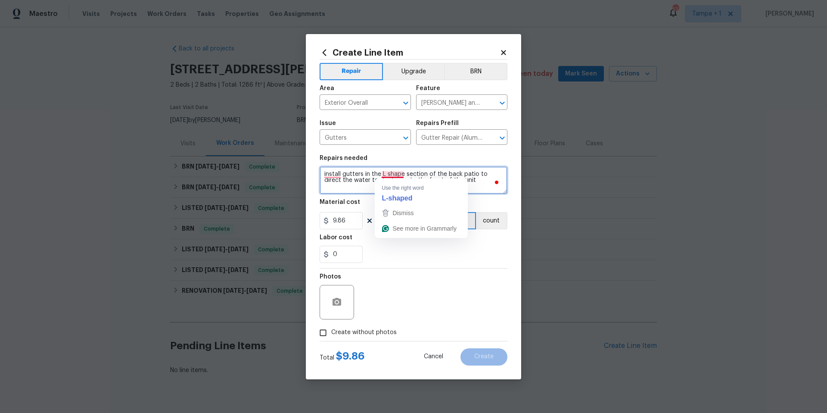
click at [373, 172] on textarea "install gutters in the L shape section of the back patio to direct the water to…" at bounding box center [414, 180] width 188 height 28
click at [363, 177] on textarea "install gutters in the L shape section of the back patio to direct the water to…" at bounding box center [414, 180] width 188 height 28
click at [364, 176] on textarea "install gutters in the L shape section of the back patio to direct the water to…" at bounding box center [414, 180] width 188 height 28
click at [423, 175] on textarea "install gutters ONLY in the L shape section of the back patio to direct the wat…" at bounding box center [414, 180] width 188 height 28
click at [384, 174] on textarea "install gutters ONLY in the L shape rool line of the back patio to direct the w…" at bounding box center [414, 180] width 188 height 28
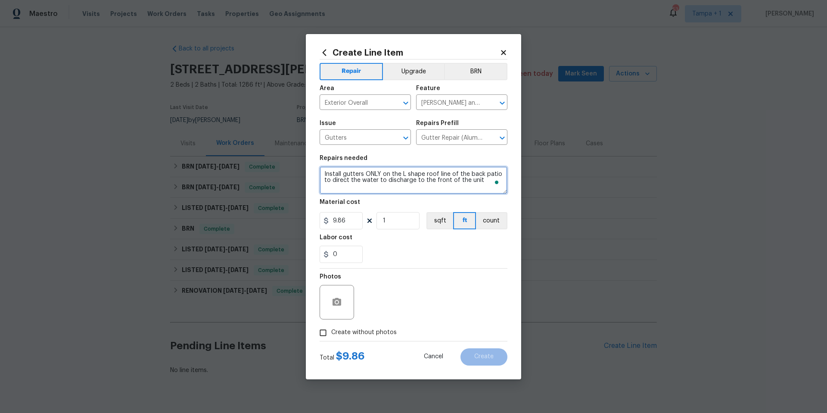
type textarea "Install gutters ONLY on the L shape roof line of the back patio to direct the w…"
click at [347, 222] on input "9.86" at bounding box center [341, 220] width 43 height 17
type input "500"
click at [358, 329] on div "Photos Create without photos" at bounding box center [414, 304] width 188 height 72
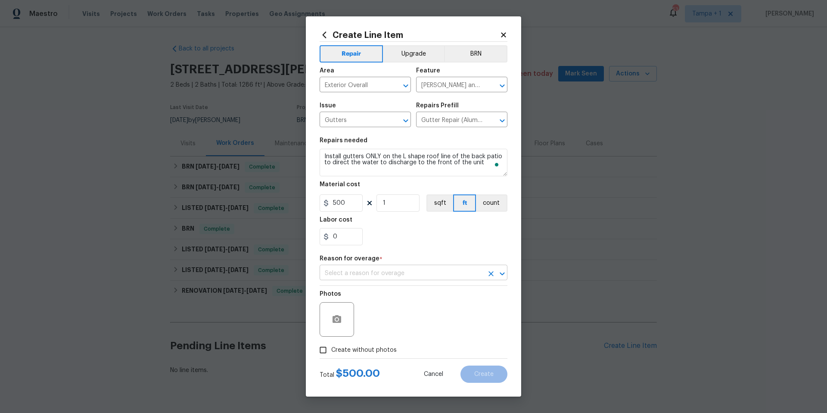
click at [391, 273] on input "text" at bounding box center [402, 273] width 164 height 13
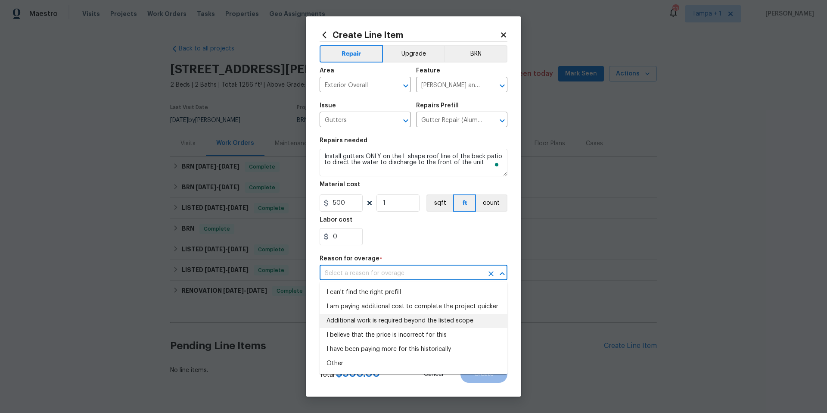
click at [383, 325] on li "Additional work is required beyond the listed scope" at bounding box center [414, 321] width 188 height 14
type input "Additional work is required beyond the listed scope"
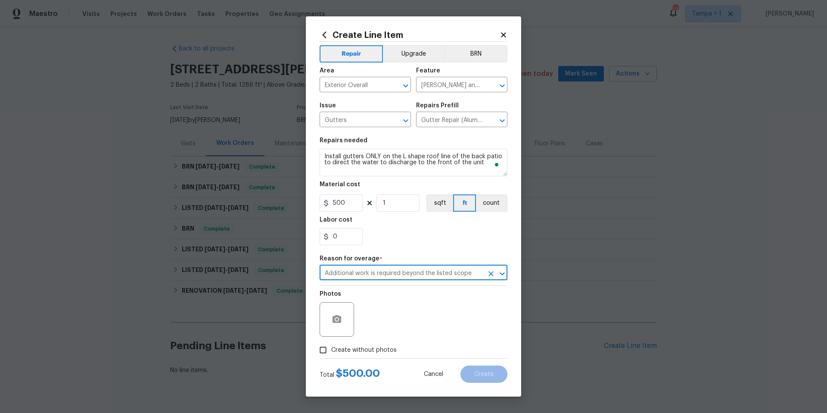
click at [383, 350] on span "Create without photos" at bounding box center [363, 349] width 65 height 9
click at [331, 350] on input "Create without photos" at bounding box center [323, 350] width 16 height 16
checkbox input "true"
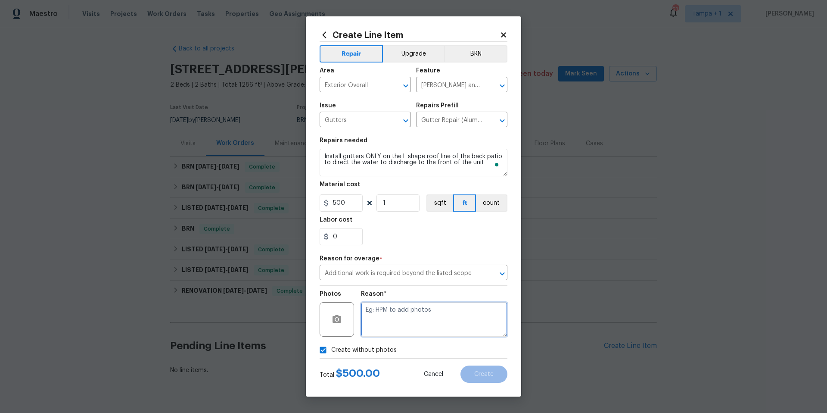
click at [408, 320] on textarea at bounding box center [434, 319] width 146 height 34
type textarea "r"
click at [336, 207] on input "500" at bounding box center [341, 202] width 43 height 17
type input "800"
click at [474, 365] on button "Create" at bounding box center [483, 373] width 47 height 17
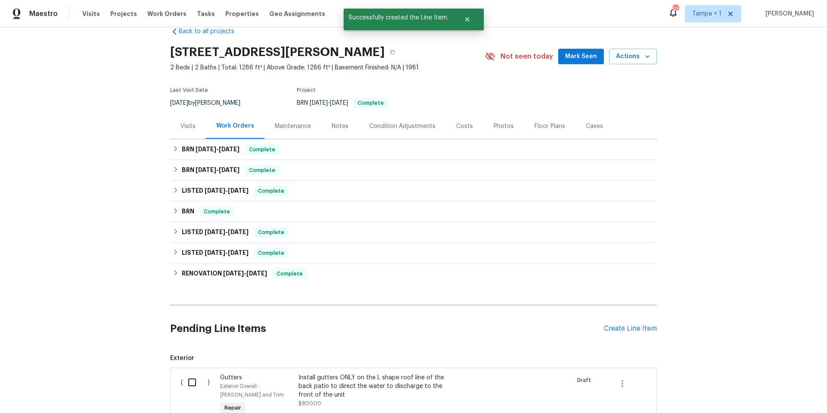
scroll to position [102, 0]
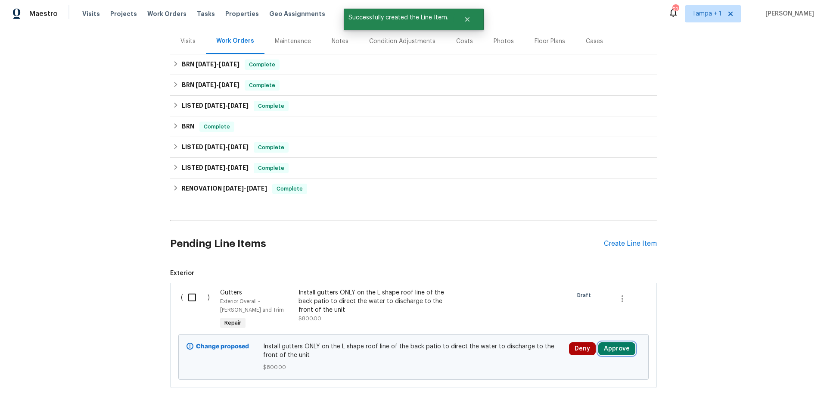
click at [611, 343] on button "Approve" at bounding box center [616, 348] width 37 height 13
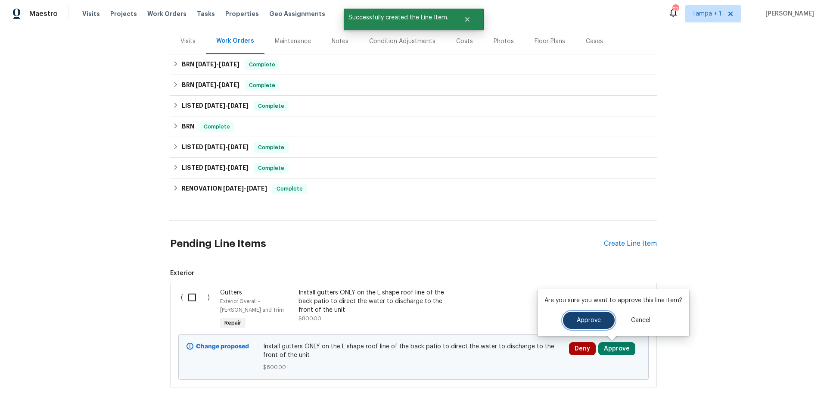
click at [585, 321] on span "Approve" at bounding box center [589, 320] width 24 height 6
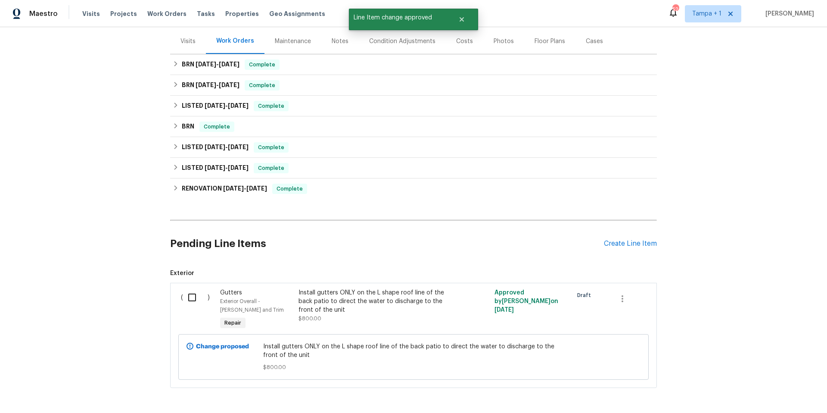
click at [194, 295] on input "checkbox" at bounding box center [195, 297] width 25 height 18
checkbox input "true"
click at [786, 384] on button "Create Work Order" at bounding box center [777, 391] width 71 height 16
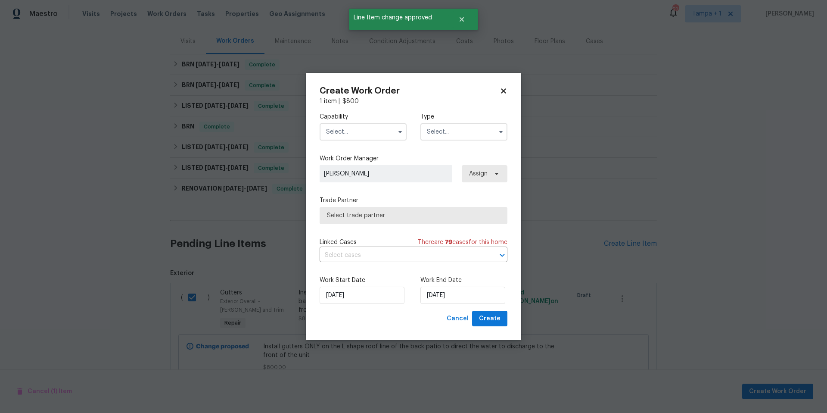
click at [351, 129] on input "text" at bounding box center [363, 131] width 87 height 17
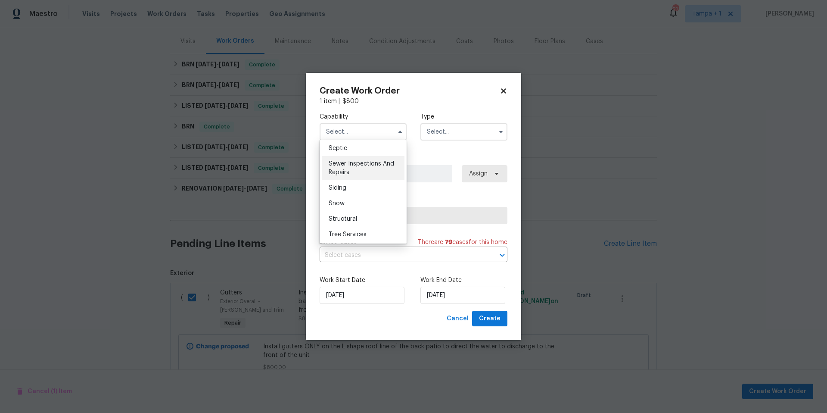
scroll to position [916, 0]
click at [361, 191] on div "Siding" at bounding box center [363, 183] width 83 height 16
type input "Siding"
click at [457, 139] on input "text" at bounding box center [463, 131] width 87 height 17
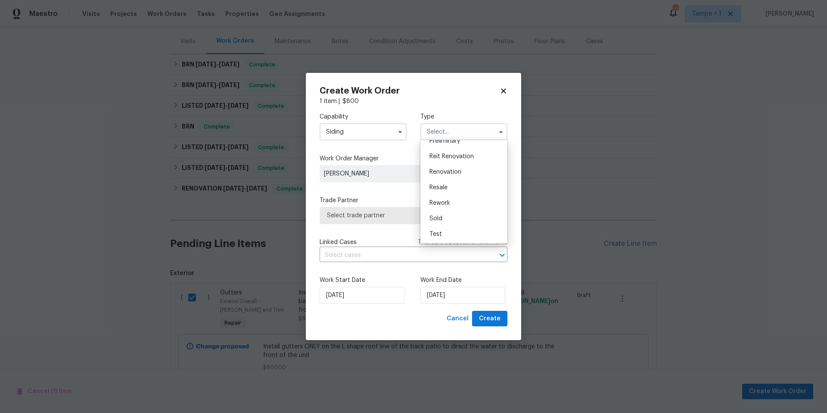
scroll to position [196, 0]
click at [459, 199] on div "Rework" at bounding box center [464, 203] width 83 height 16
type input "Rework"
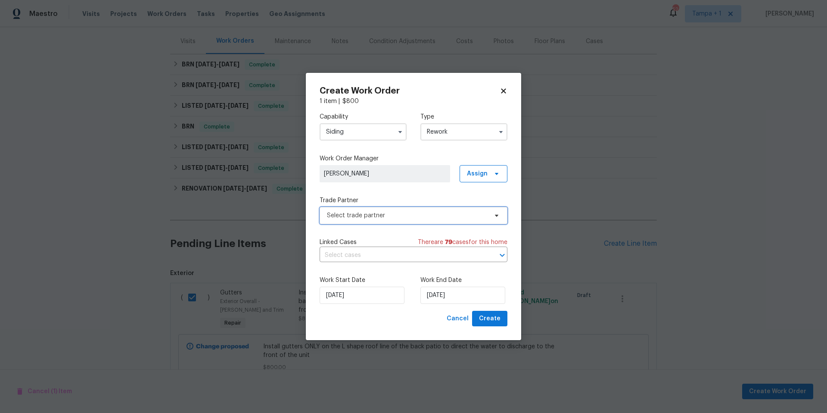
click at [353, 219] on span "Select trade partner" at bounding box center [414, 215] width 188 height 17
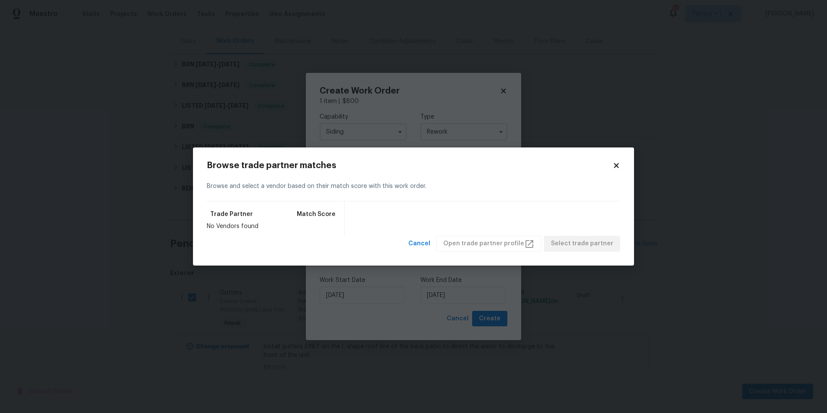
click at [619, 169] on icon at bounding box center [616, 166] width 8 height 8
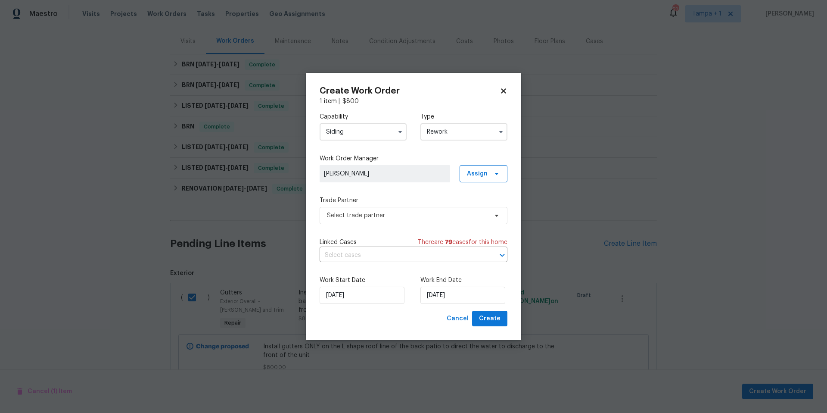
click at [448, 136] on input "Rework" at bounding box center [463, 131] width 87 height 17
click at [460, 208] on div "Rework" at bounding box center [464, 203] width 83 height 16
click at [345, 138] on input "Siding" at bounding box center [363, 131] width 87 height 17
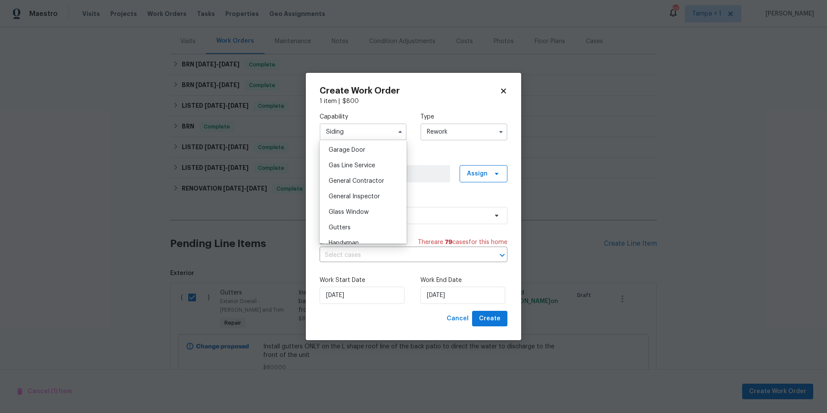
scroll to position [382, 0]
click at [350, 182] on span "General Contractor" at bounding box center [357, 179] width 56 height 6
type input "General Contractor"
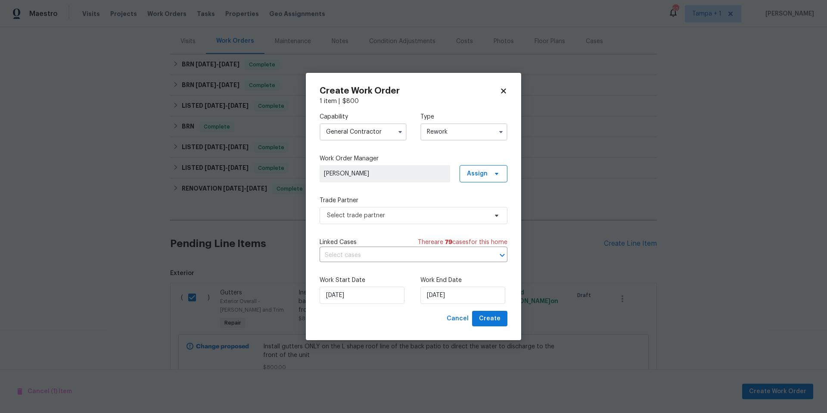
click at [429, 224] on div "Capability General Contractor Type Rework Work Order Manager Dennis Ulmer Assig…" at bounding box center [414, 208] width 188 height 205
click at [411, 212] on span "Select trade partner" at bounding box center [407, 215] width 161 height 9
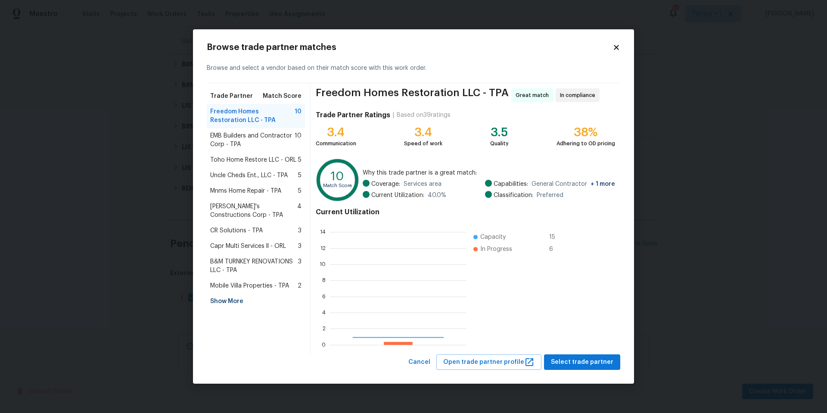
scroll to position [114, 130]
click at [247, 282] on span "Mobile Villa Properties - TPA" at bounding box center [249, 285] width 79 height 9
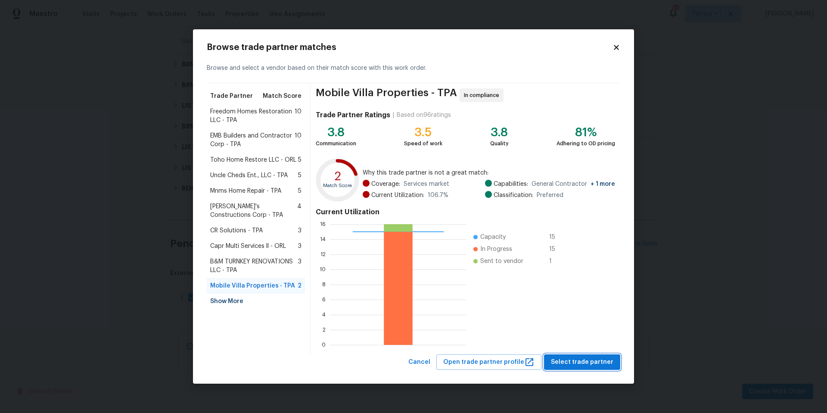
click at [577, 357] on span "Select trade partner" at bounding box center [582, 362] width 62 height 11
click at [577, 356] on body "Maestro Visits Projects Work Orders Tasks Properties Geo Assignments 52 Tampa +…" at bounding box center [413, 206] width 827 height 413
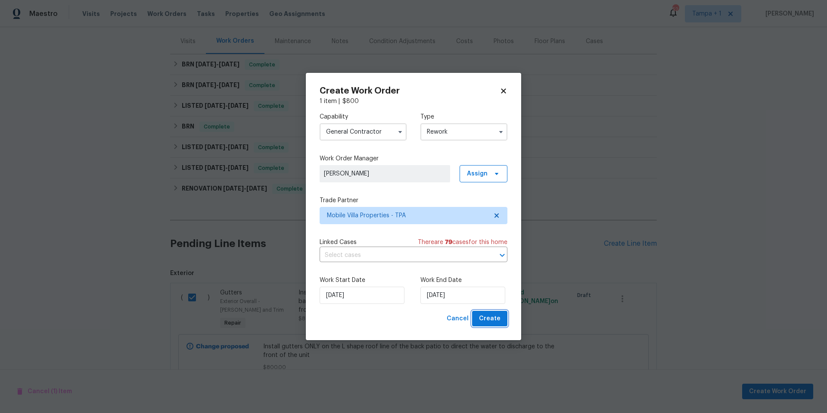
click at [491, 323] on span "Create" at bounding box center [490, 318] width 22 height 11
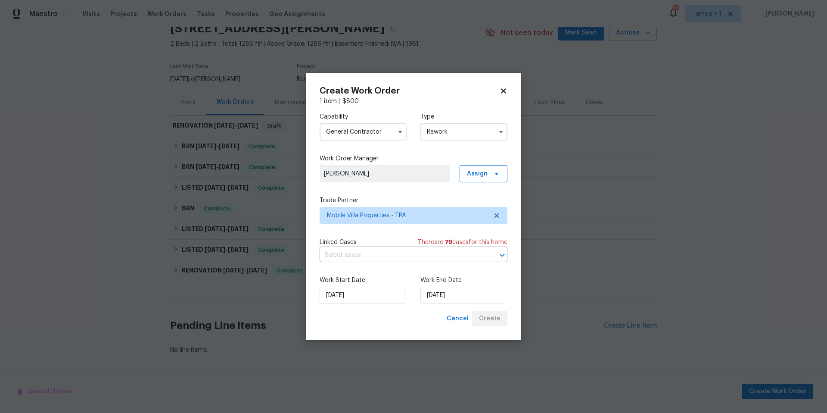
scroll to position [47, 0]
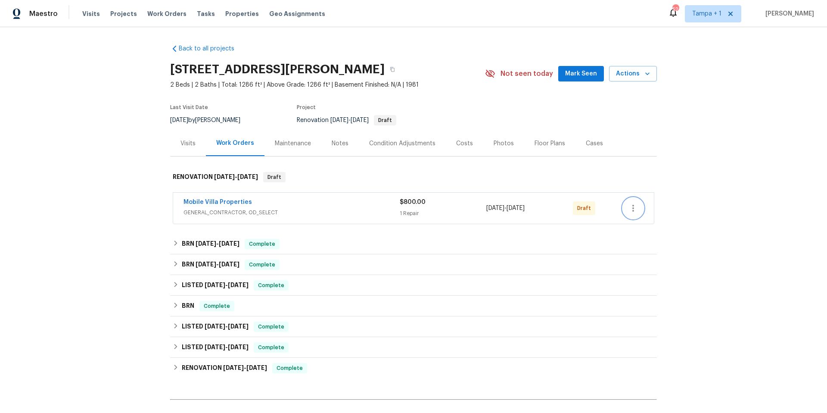
click at [639, 206] on button "button" at bounding box center [633, 208] width 21 height 21
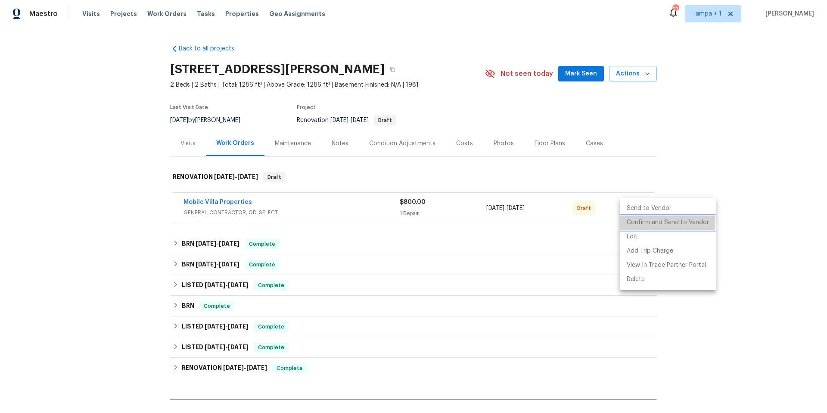
click at [646, 219] on li "Confirm and Send to Vendor" at bounding box center [668, 222] width 96 height 14
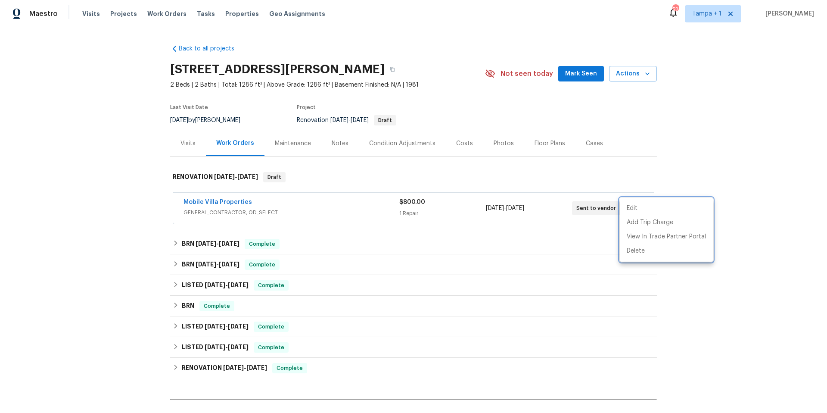
click at [720, 101] on div at bounding box center [413, 206] width 827 height 413
